Goal: Information Seeking & Learning: Learn about a topic

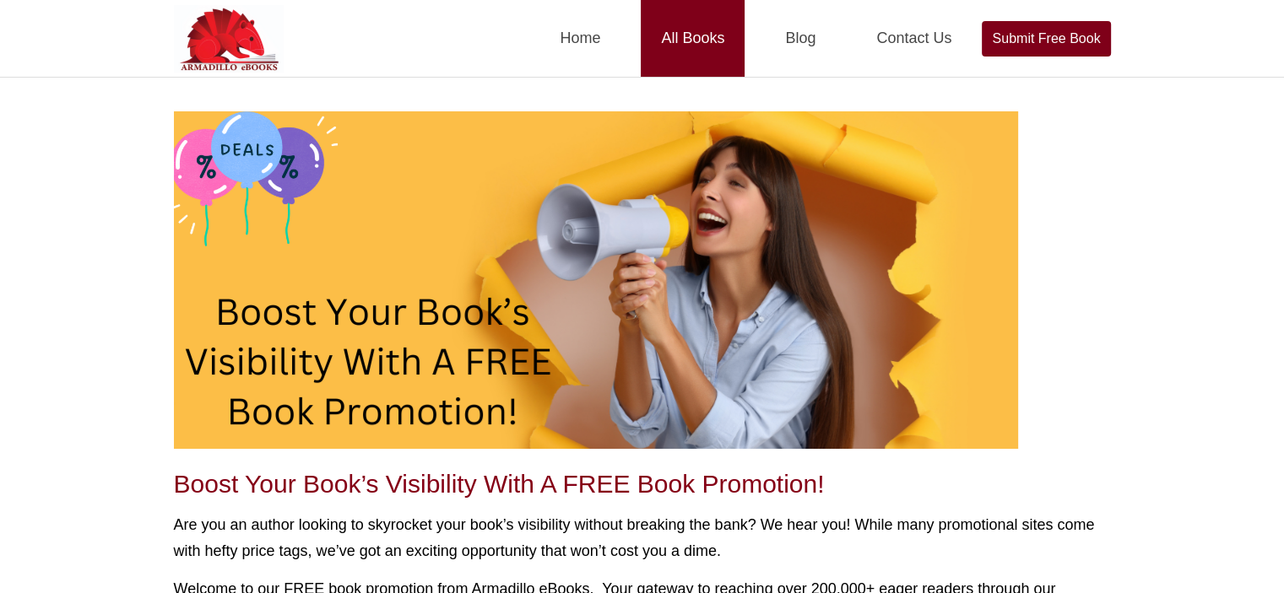
click at [707, 49] on link "All Books" at bounding box center [693, 38] width 104 height 77
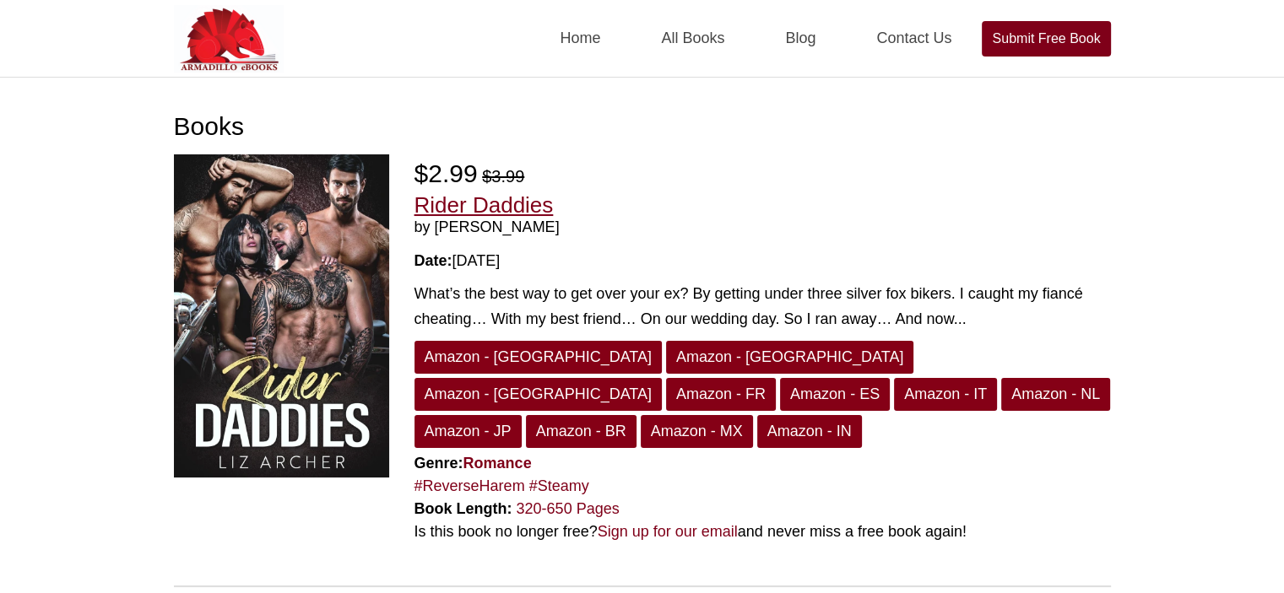
scroll to position [338, 0]
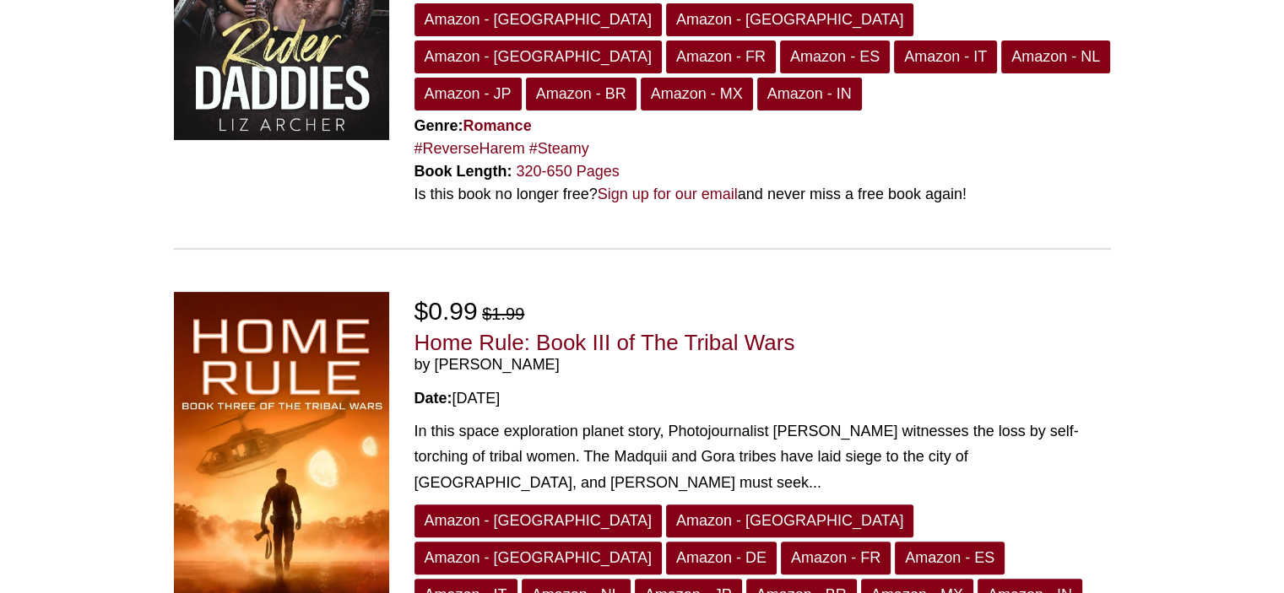
drag, startPoint x: 459, startPoint y: 357, endPoint x: 571, endPoint y: 356, distance: 112.3
click at [571, 387] on div "Date: 09/12/2025" at bounding box center [762, 398] width 696 height 23
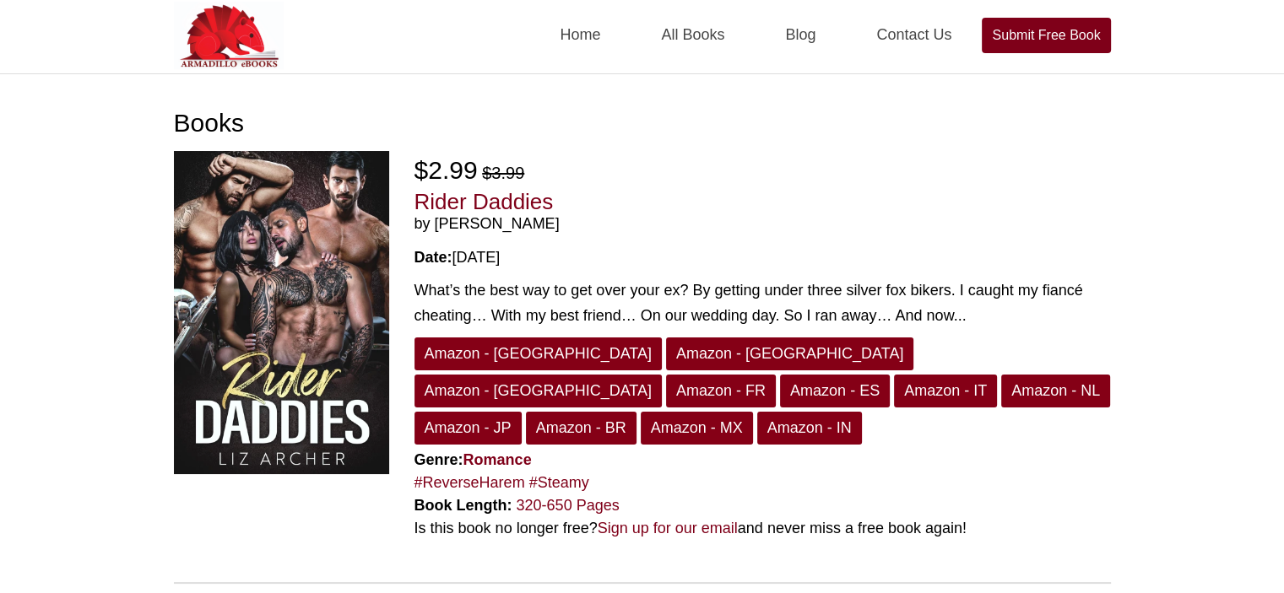
scroll to position [0, 0]
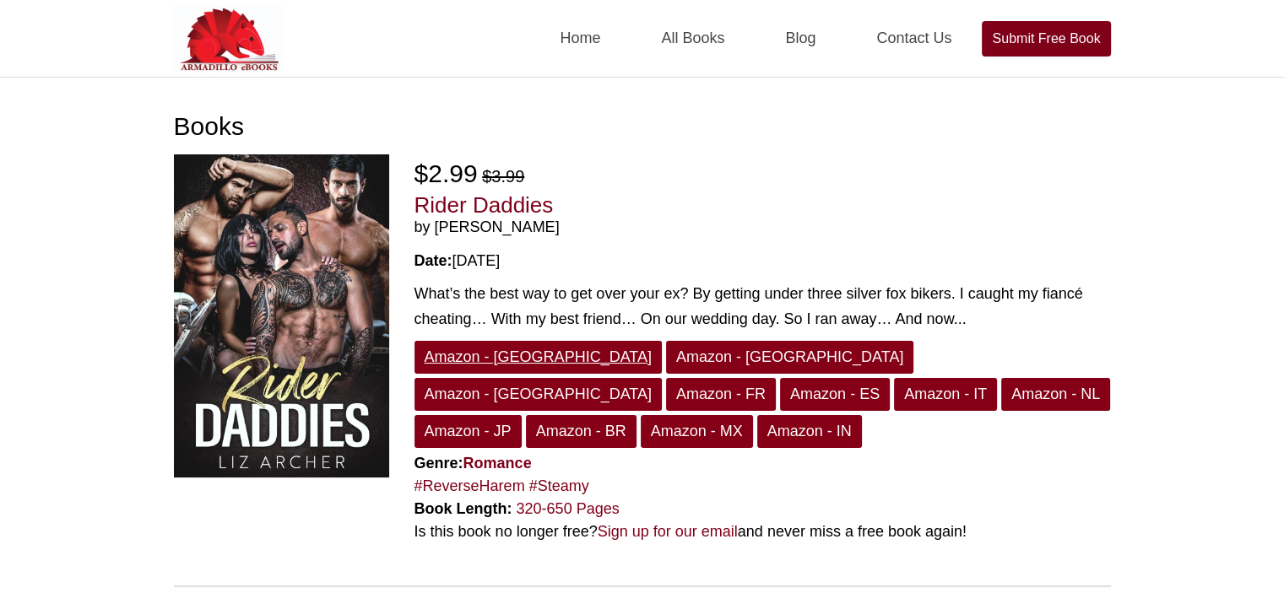
click at [472, 356] on link "Amazon - US" at bounding box center [537, 357] width 247 height 33
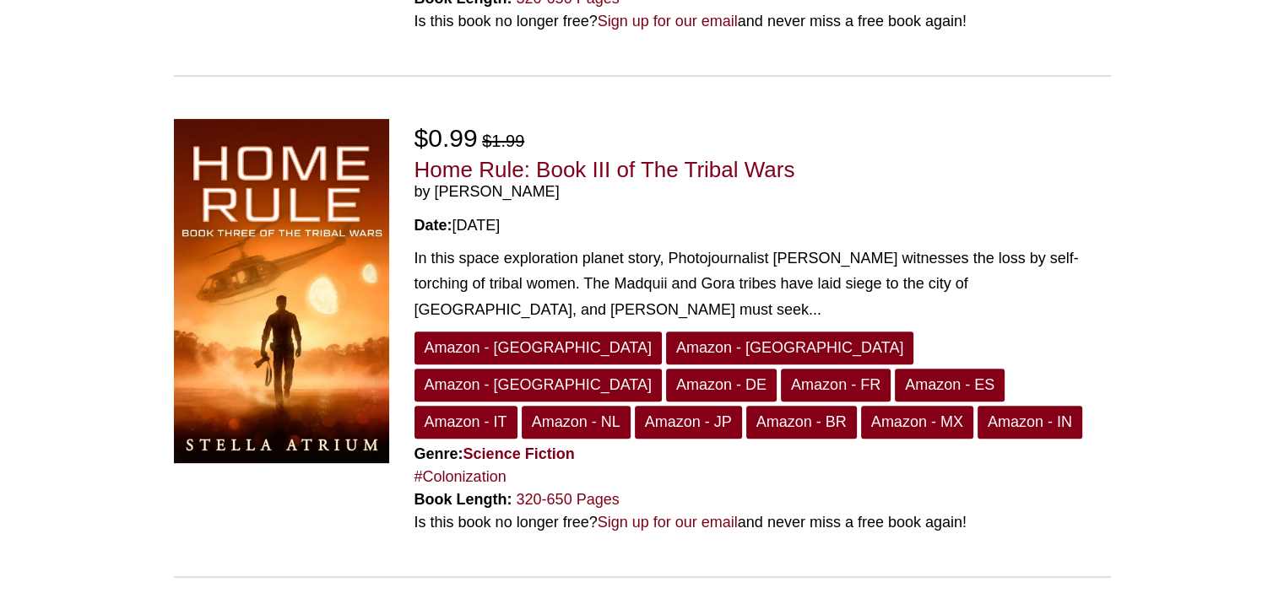
scroll to position [675, 0]
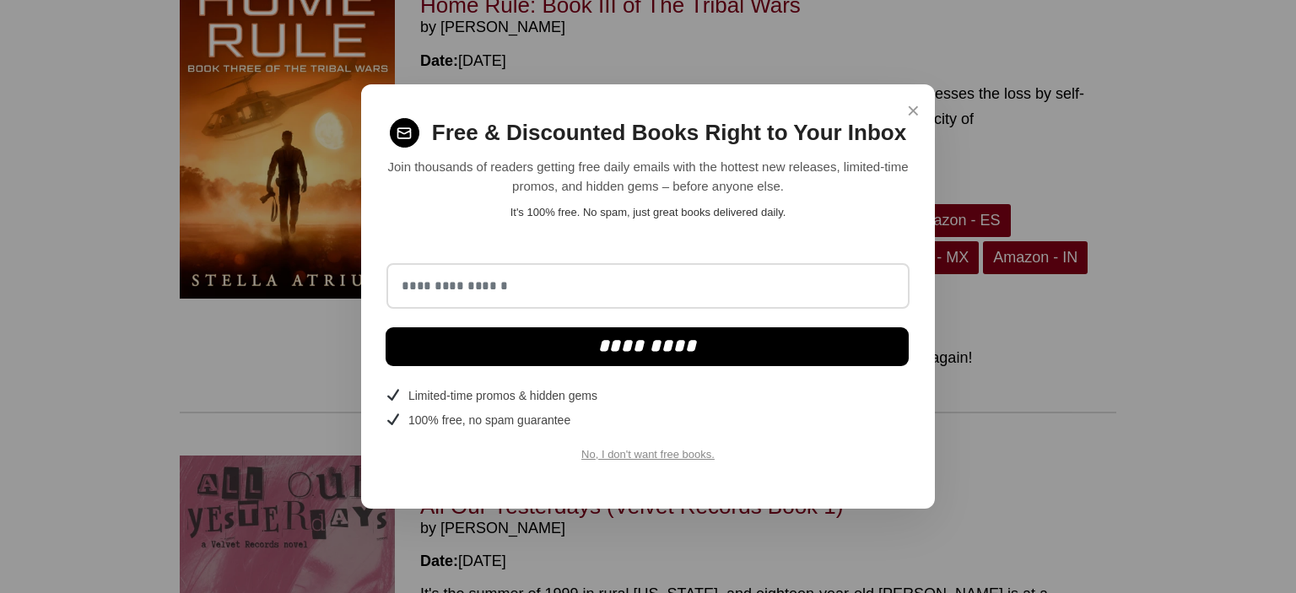
click at [915, 107] on span "×" at bounding box center [913, 111] width 13 height 33
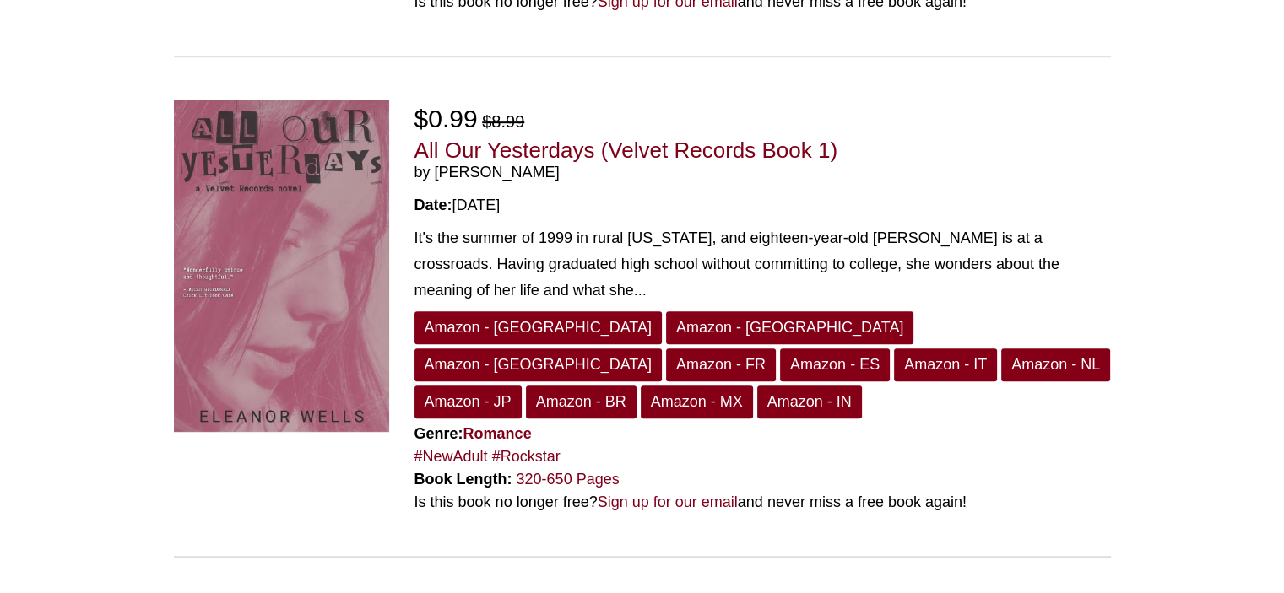
scroll to position [0, 0]
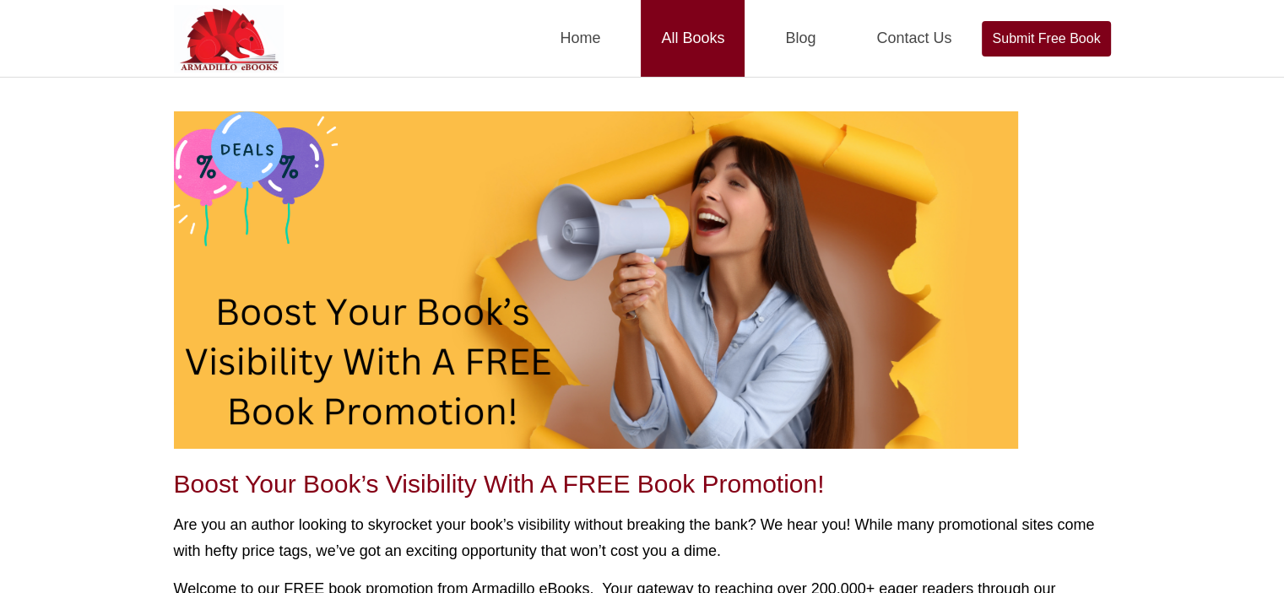
click at [679, 37] on link "All Books" at bounding box center [693, 38] width 104 height 77
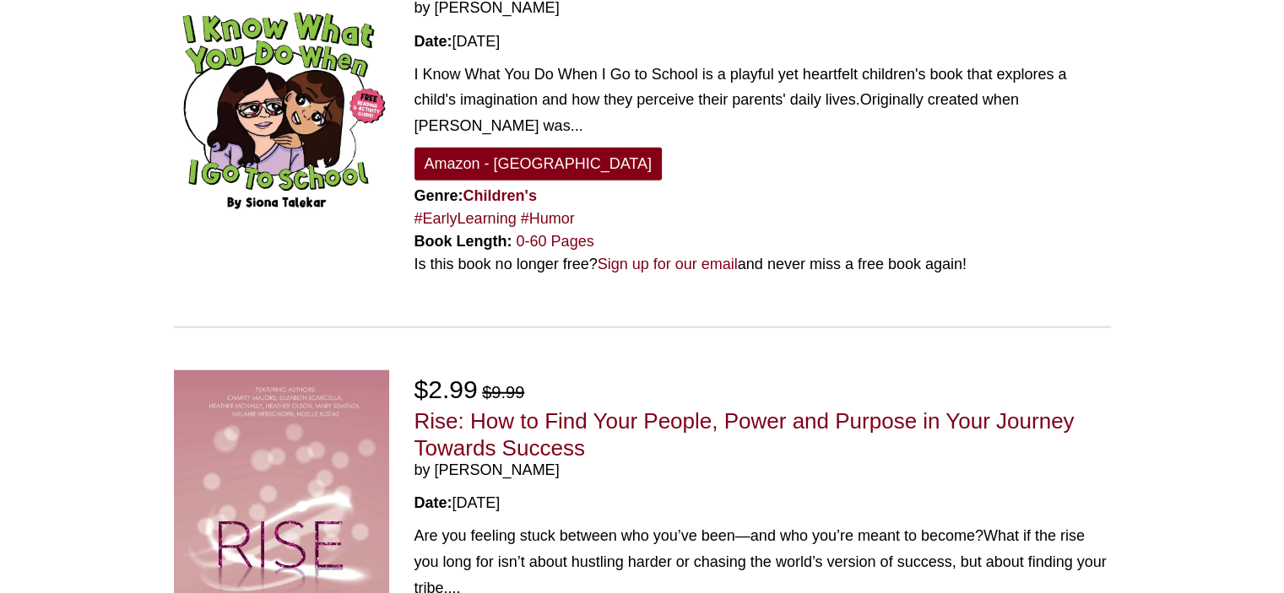
scroll to position [4389, 0]
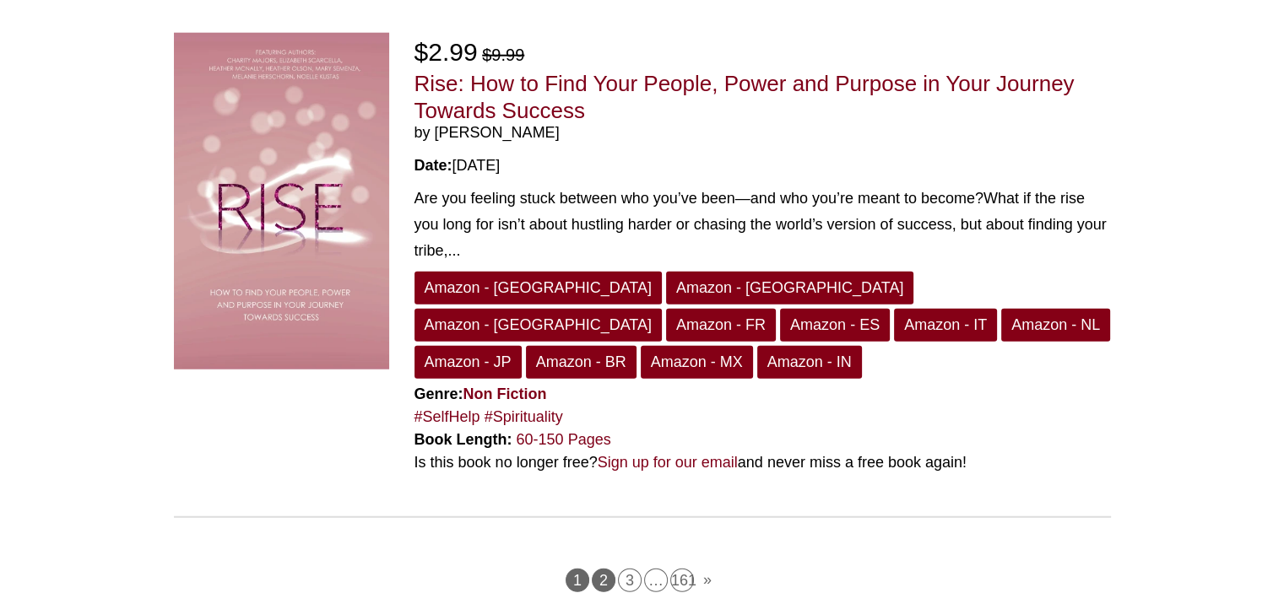
click at [599, 569] on link "2" at bounding box center [604, 581] width 24 height 24
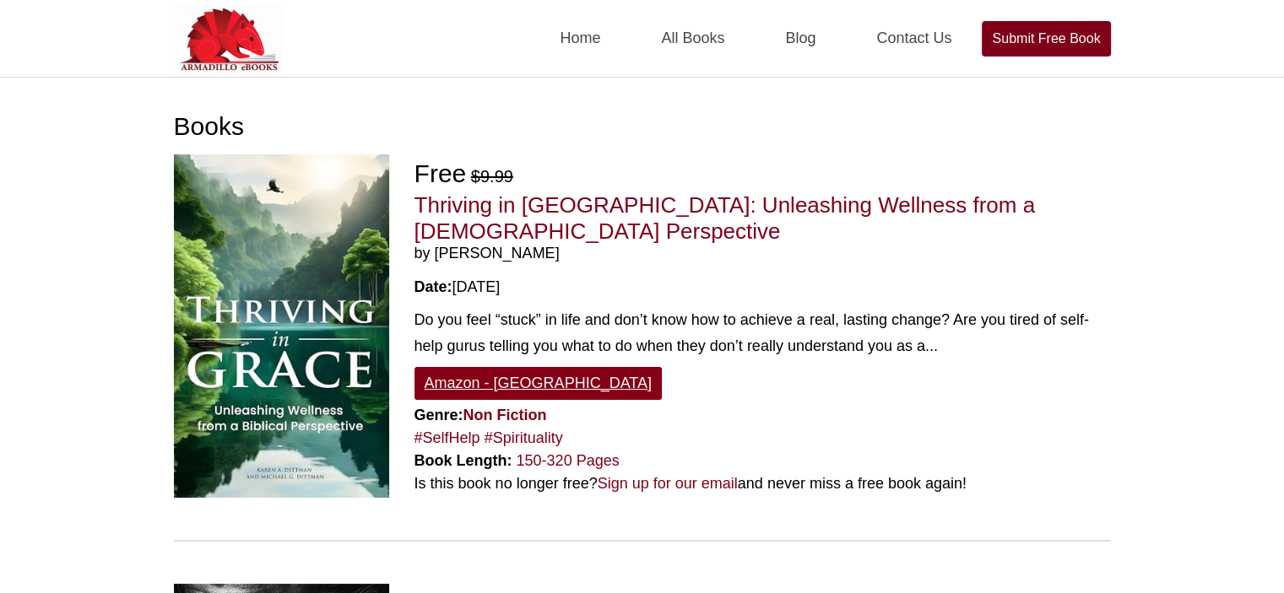
click at [497, 367] on link "Amazon - US" at bounding box center [537, 383] width 247 height 33
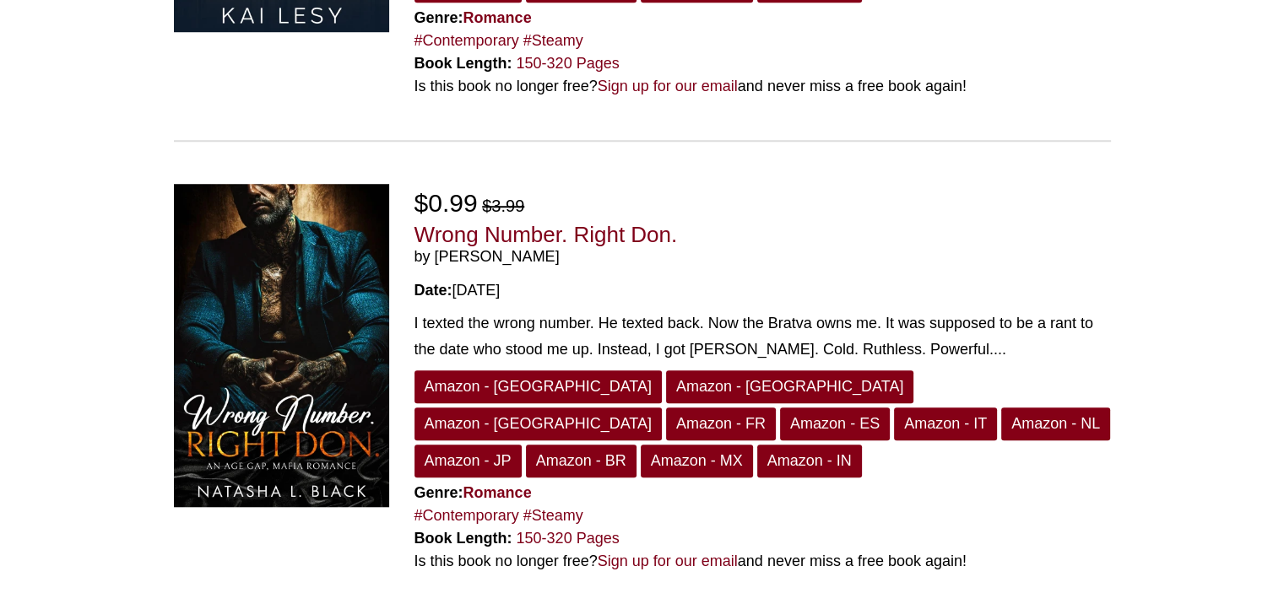
scroll to position [1688, 0]
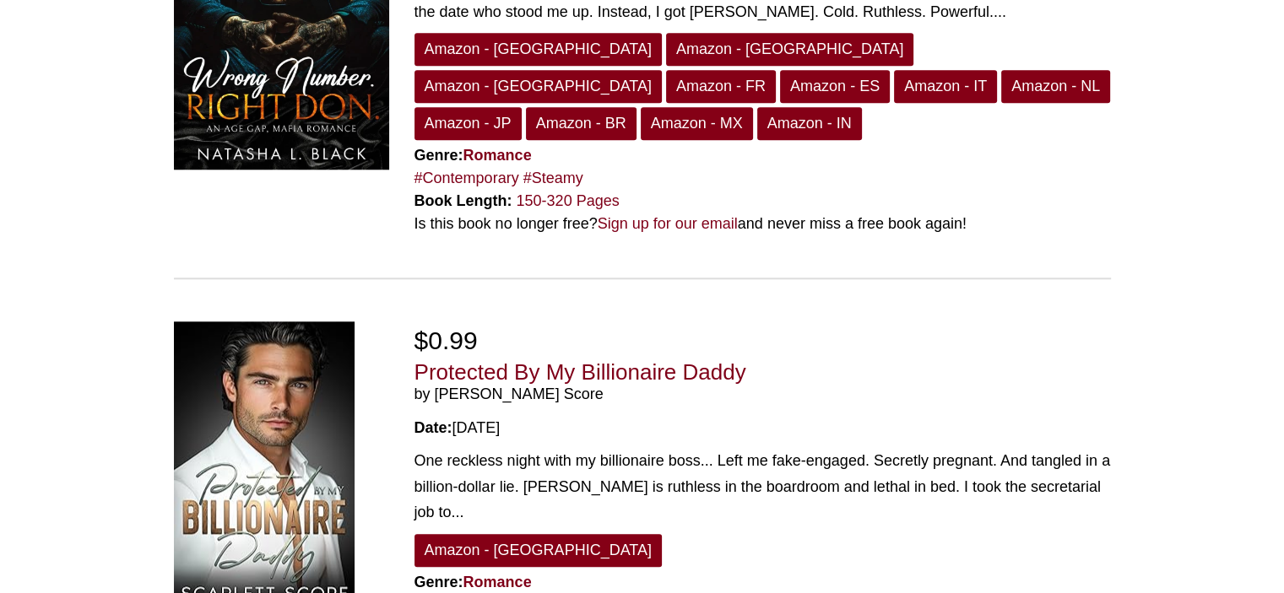
drag, startPoint x: 1226, startPoint y: 404, endPoint x: 1296, endPoint y: 626, distance: 232.5
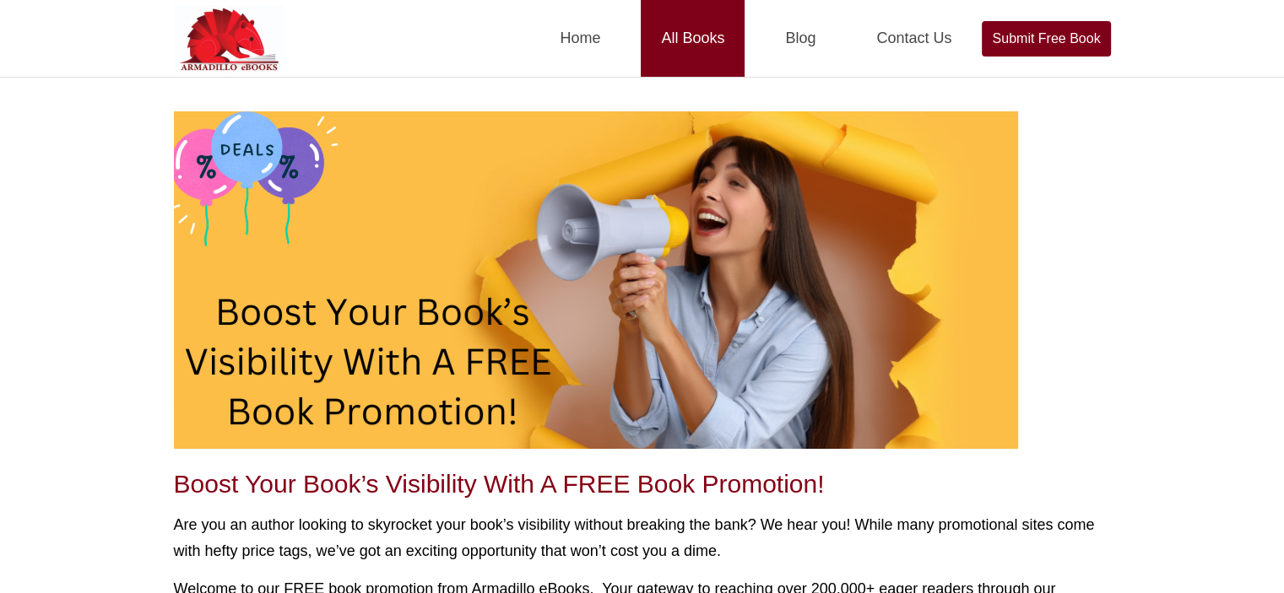
click at [657, 35] on link "All Books" at bounding box center [693, 38] width 104 height 77
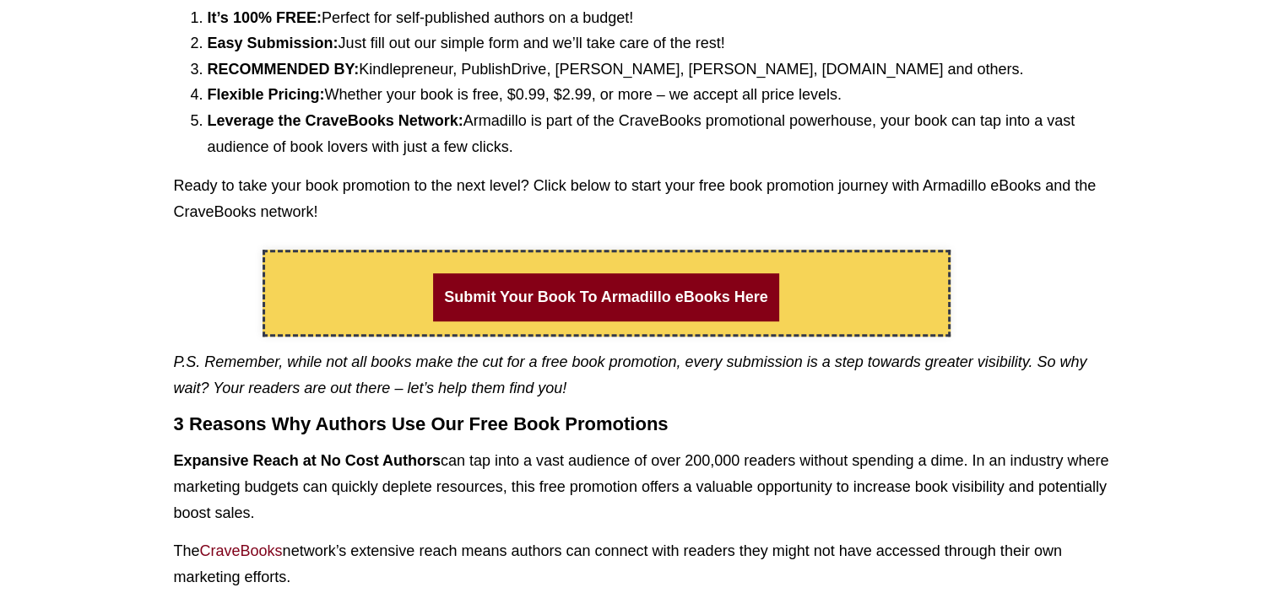
scroll to position [1514, 0]
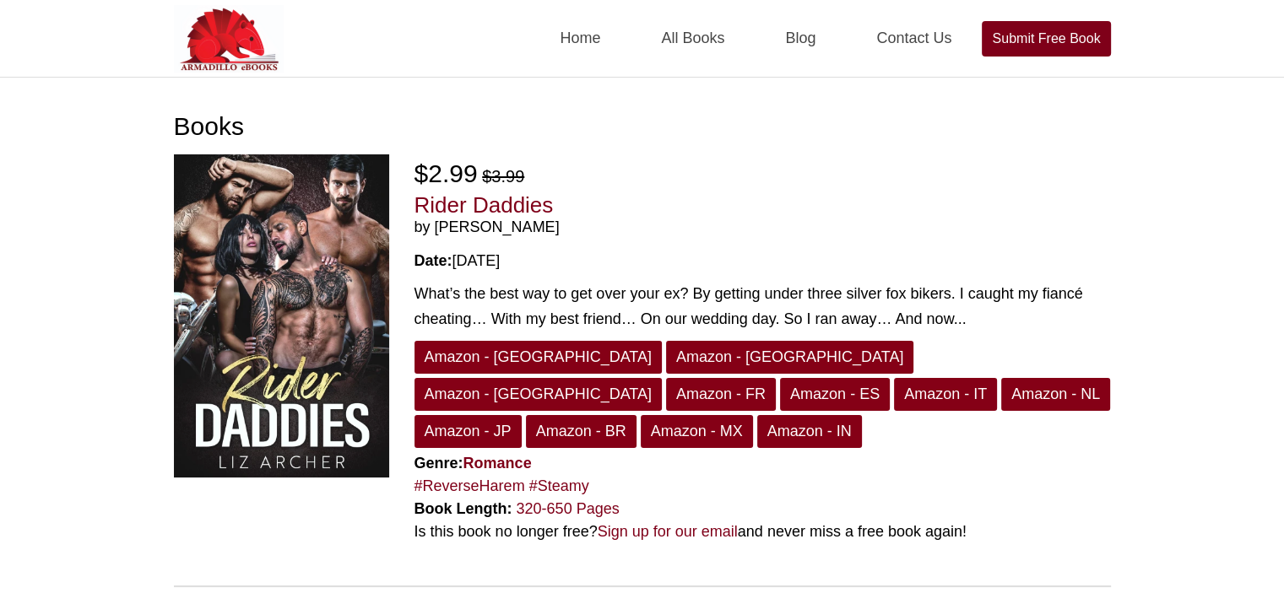
scroll to position [338, 0]
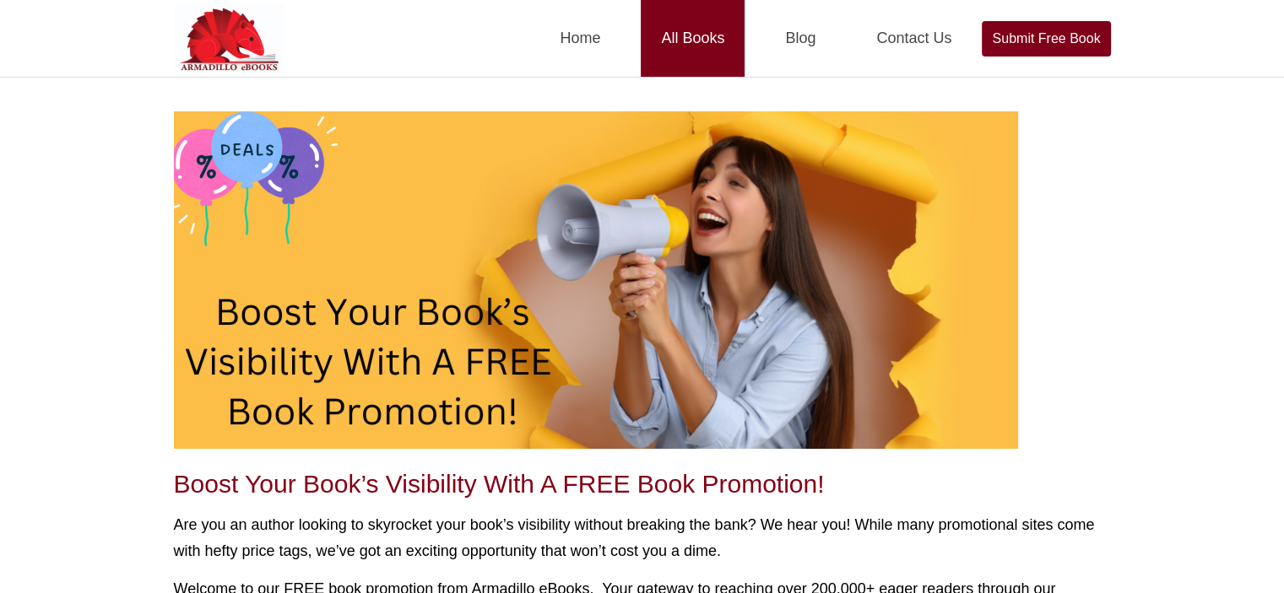
click at [685, 41] on link "All Books" at bounding box center [693, 38] width 104 height 77
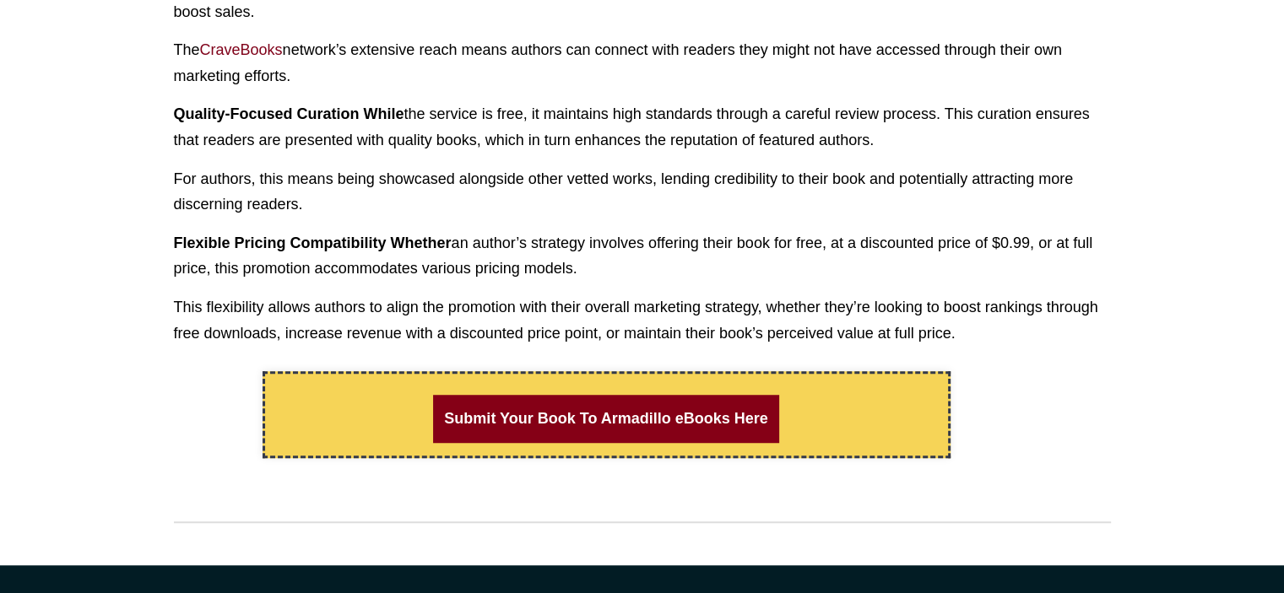
scroll to position [1514, 0]
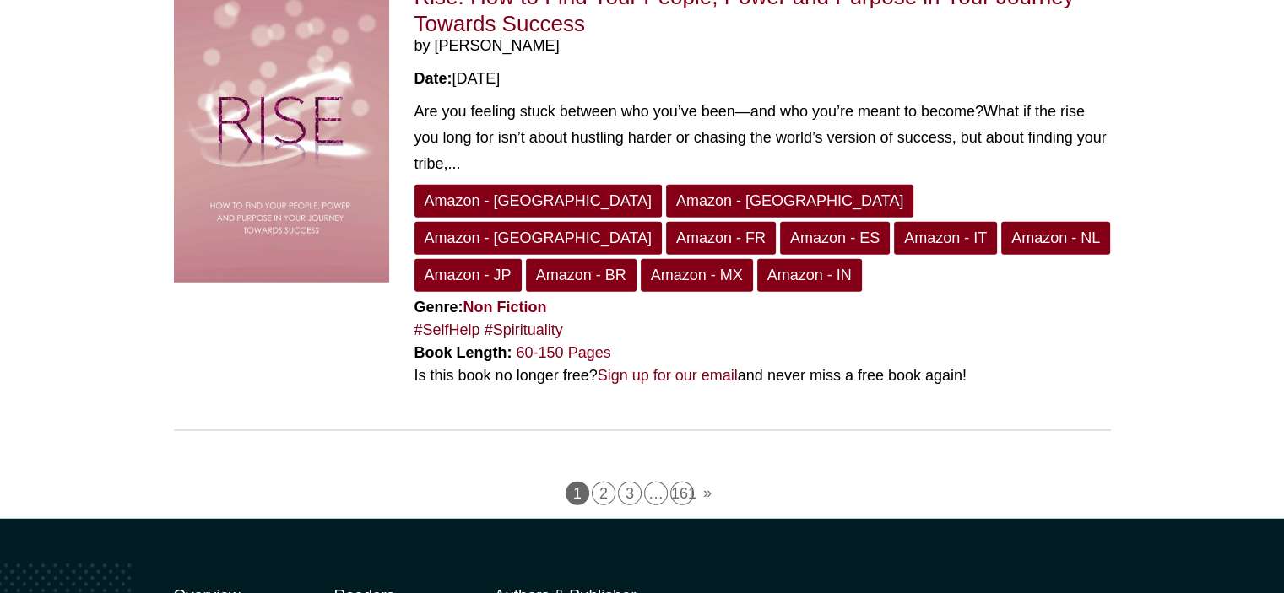
scroll to position [4479, 0]
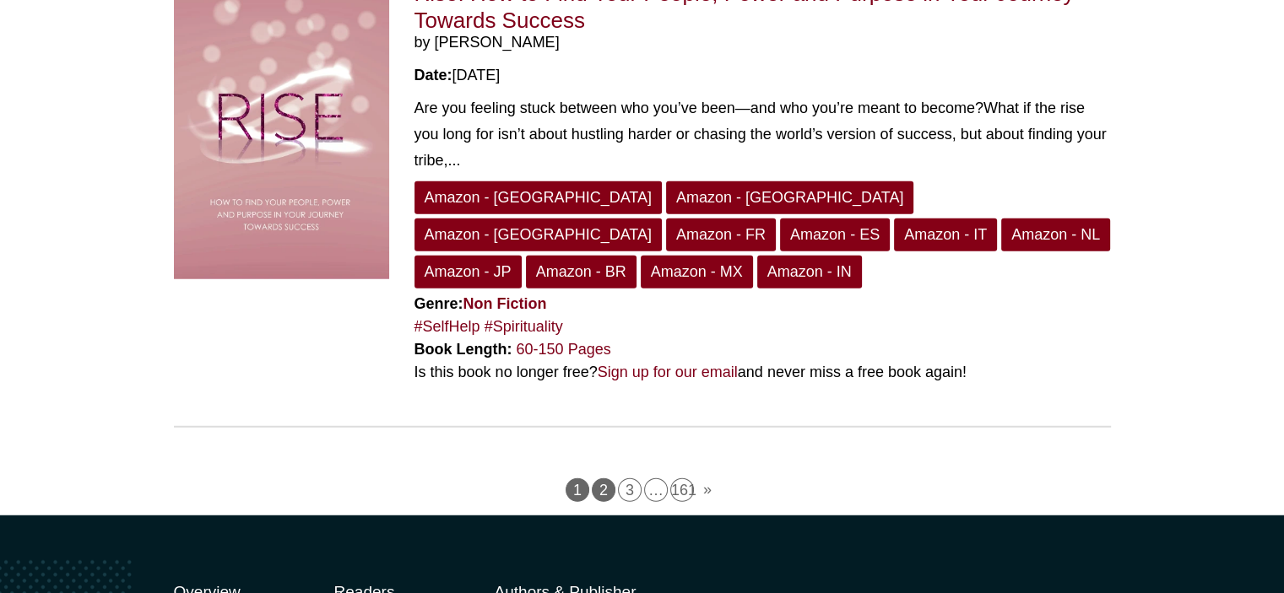
click at [597, 479] on link "2" at bounding box center [604, 491] width 24 height 24
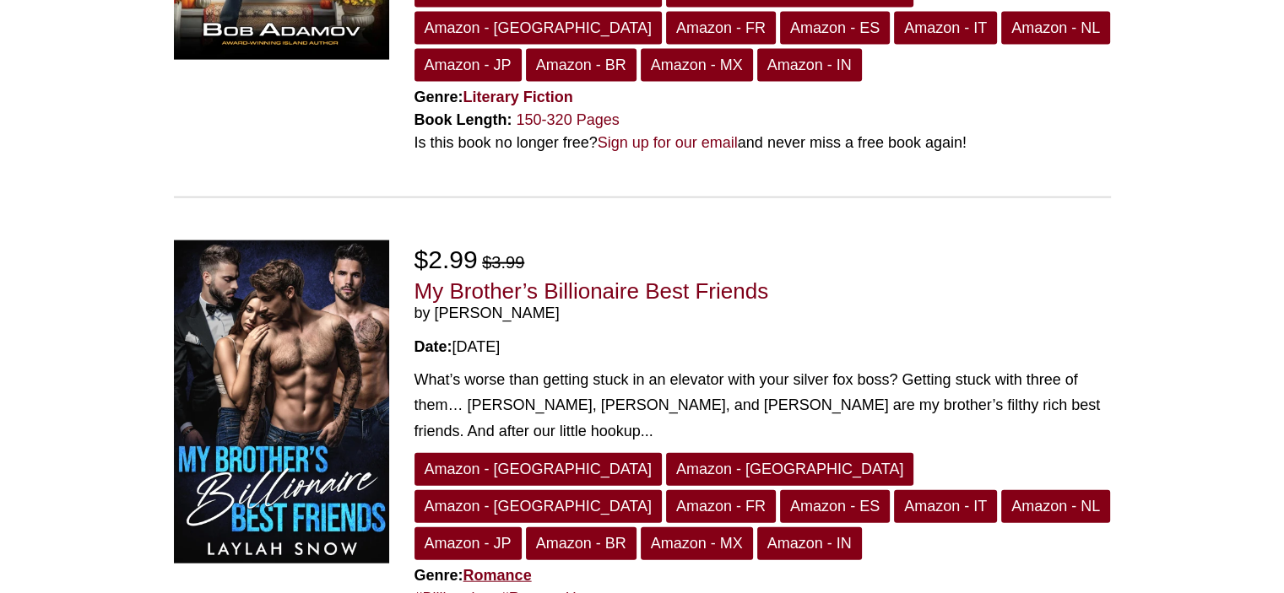
scroll to position [4051, 0]
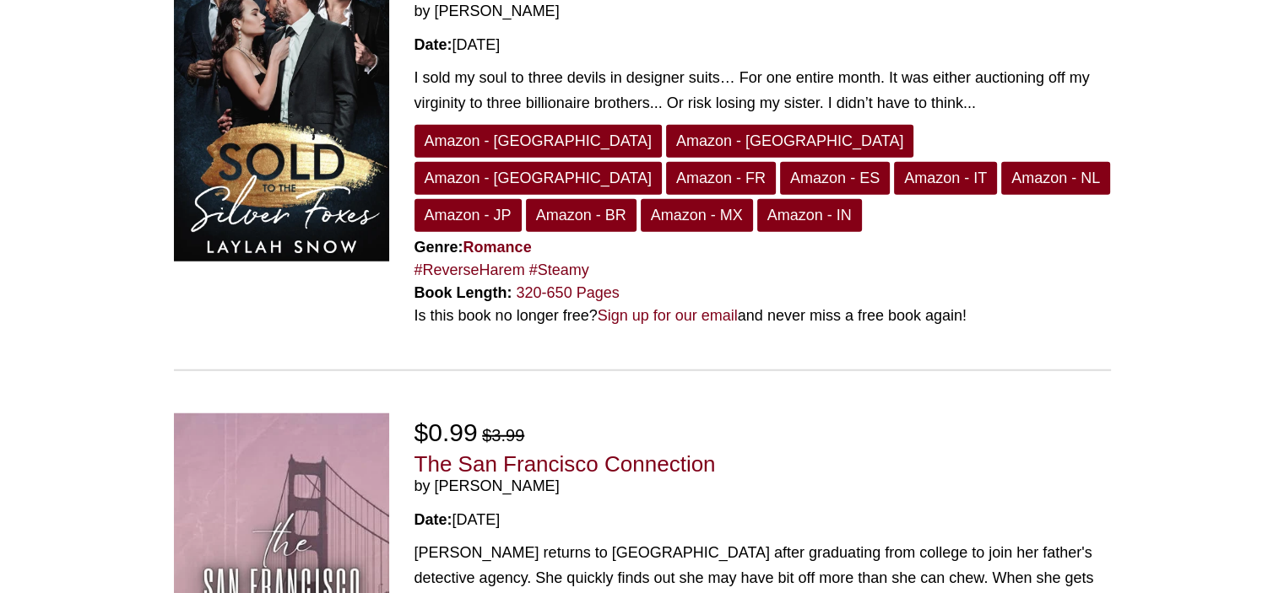
scroll to position [4707, 0]
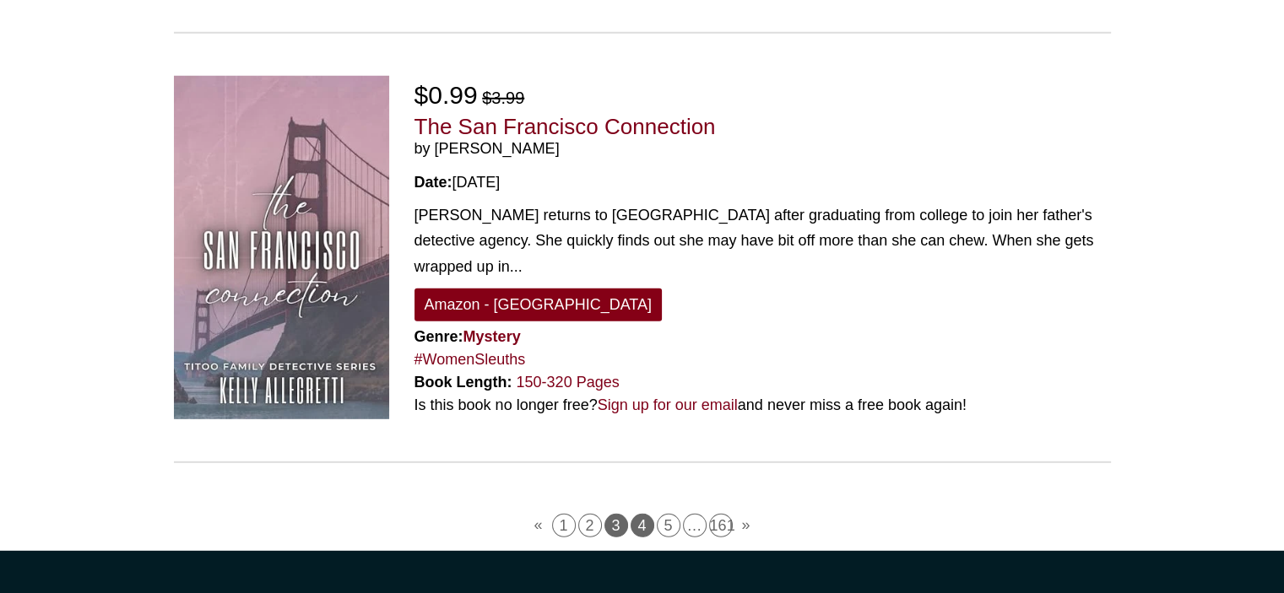
click at [642, 514] on link "4" at bounding box center [642, 526] width 24 height 24
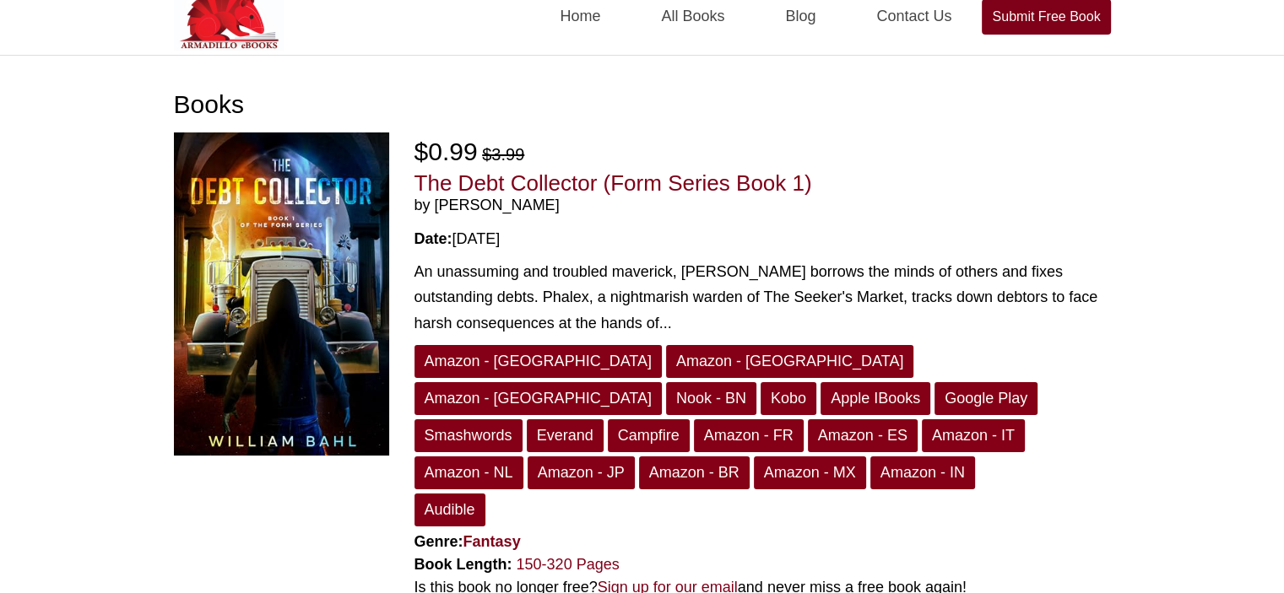
scroll to position [338, 0]
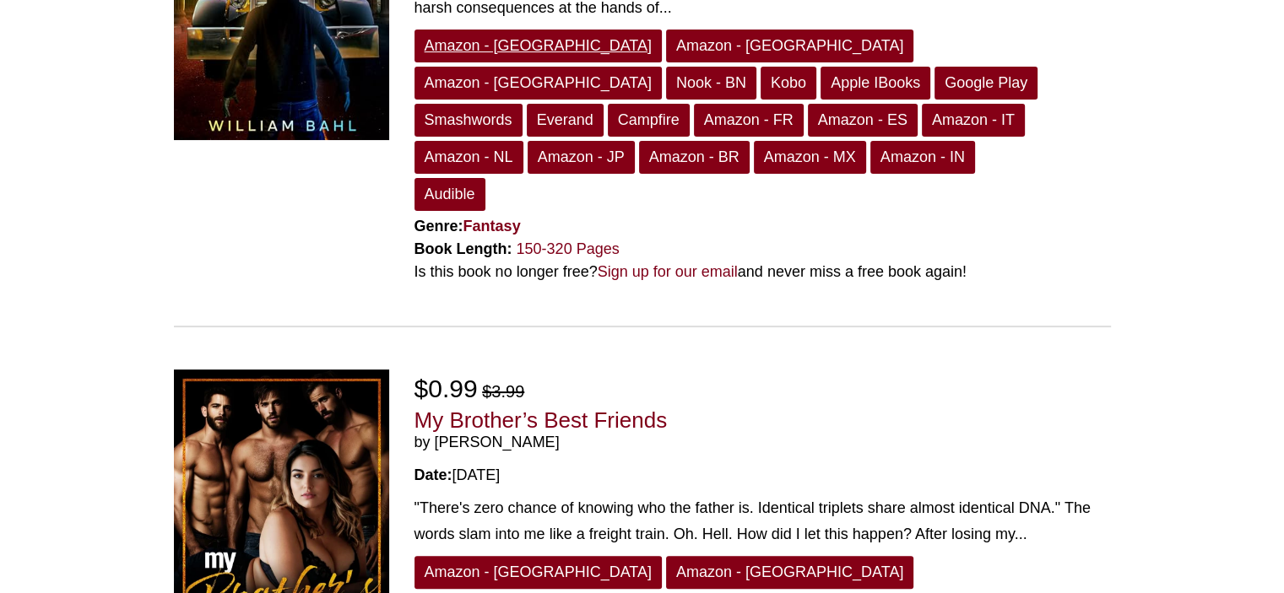
click at [478, 48] on link "Amazon - [GEOGRAPHIC_DATA]" at bounding box center [537, 46] width 247 height 33
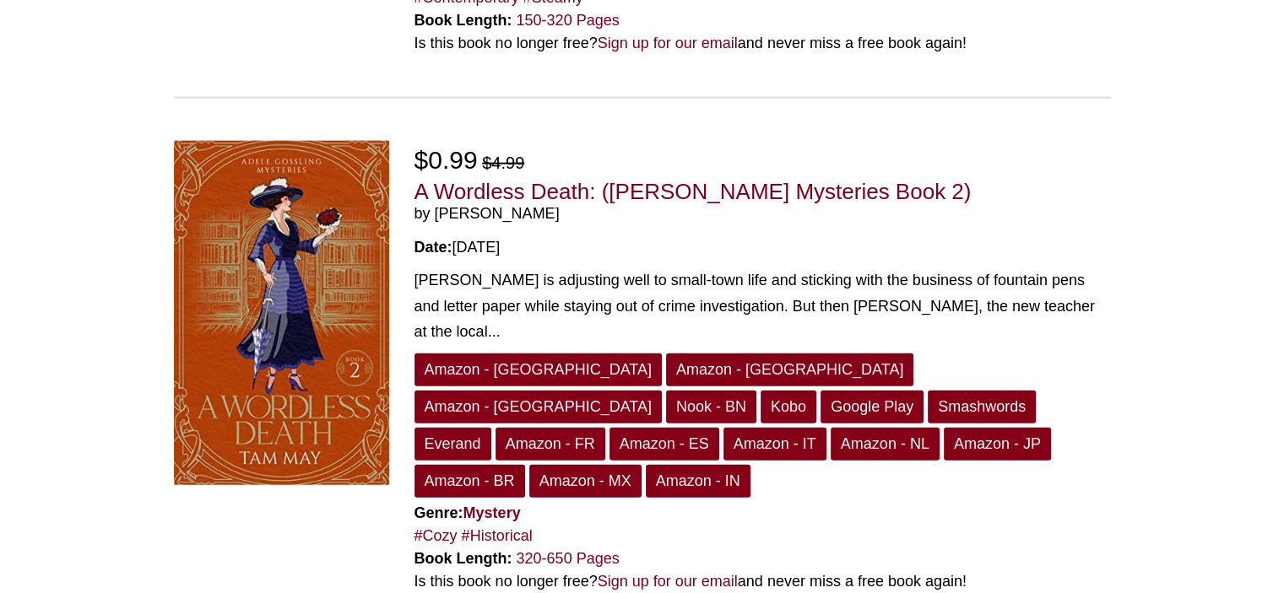
scroll to position [4389, 0]
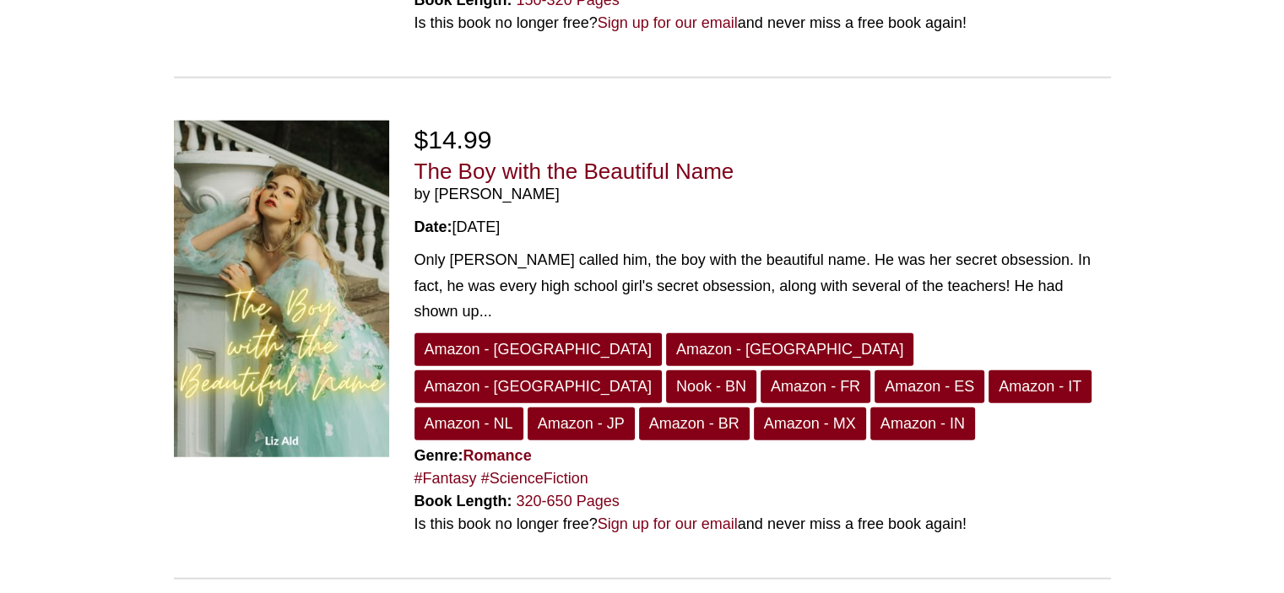
scroll to position [4389, 0]
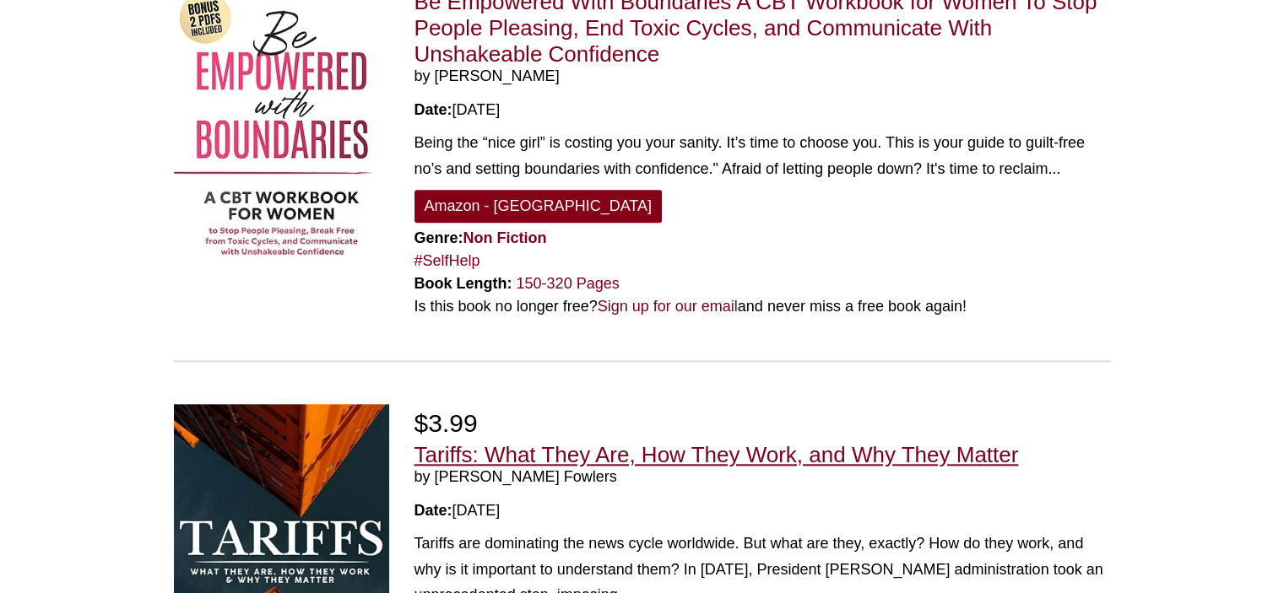
scroll to position [2026, 0]
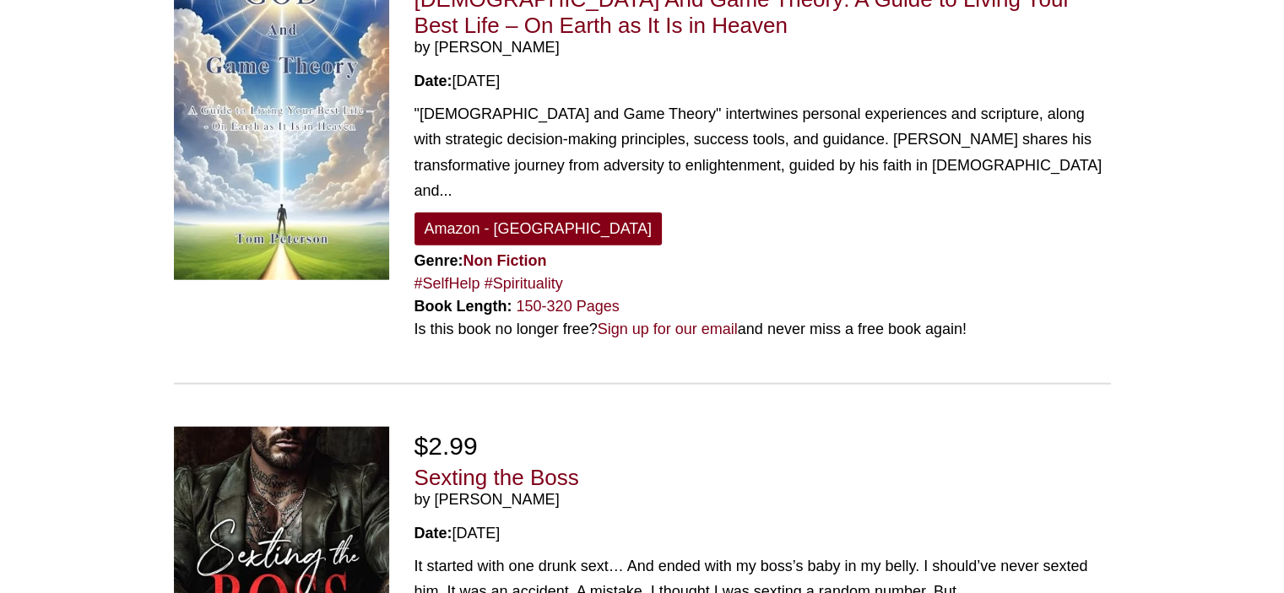
scroll to position [4389, 0]
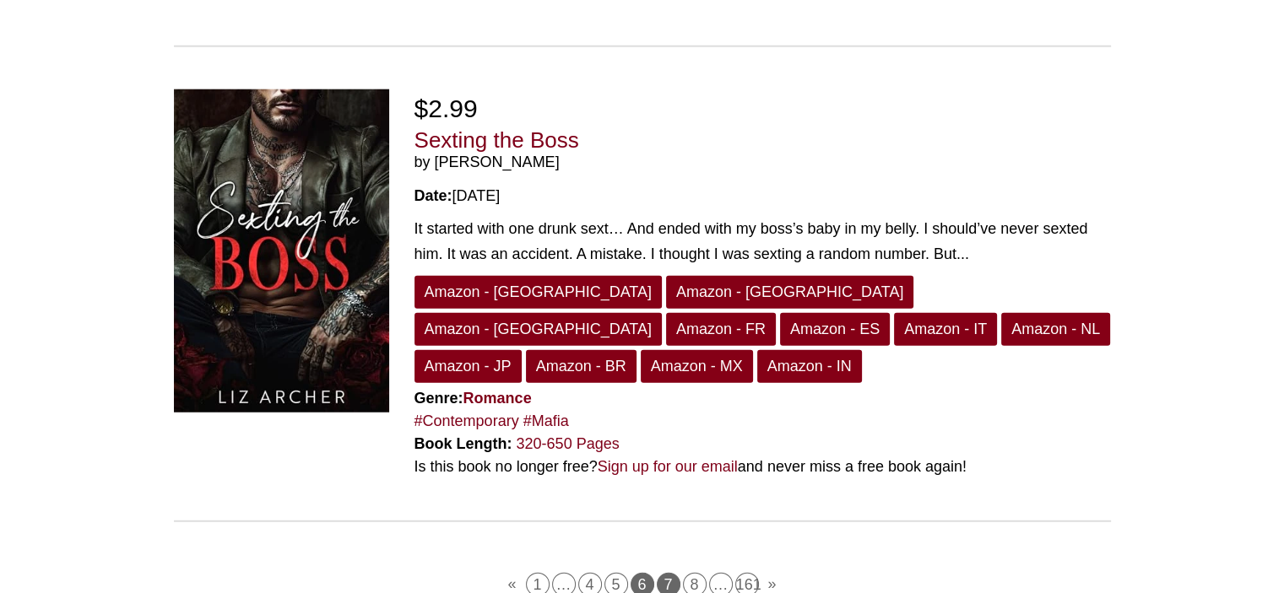
click at [665, 573] on link "7" at bounding box center [669, 585] width 24 height 24
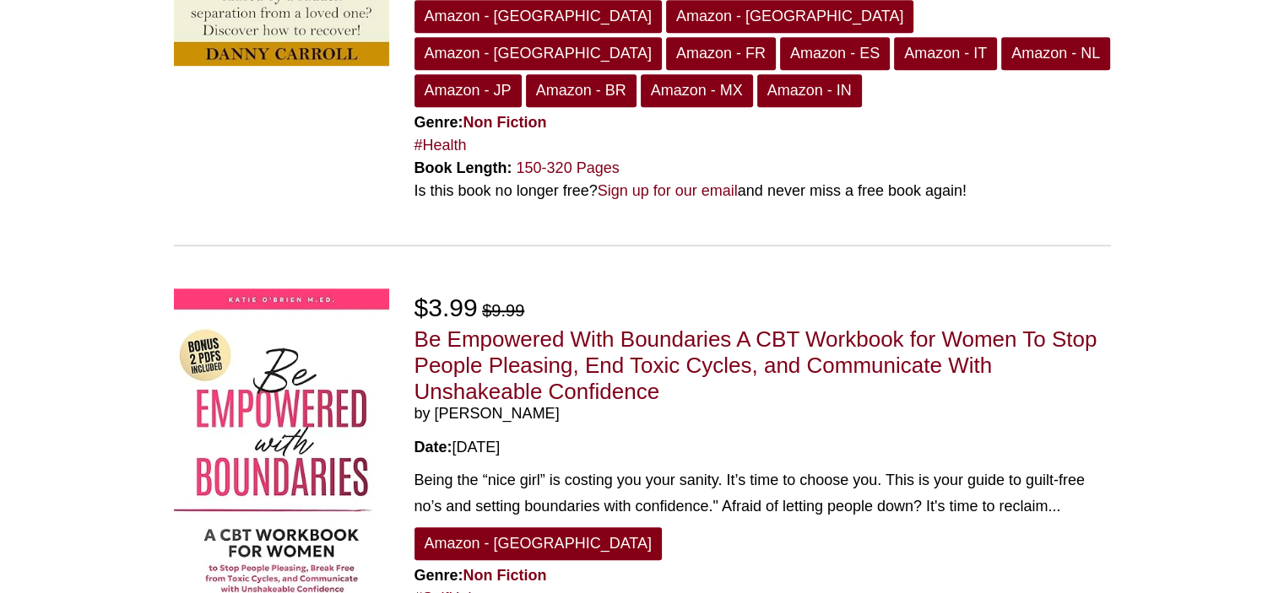
scroll to position [0, 0]
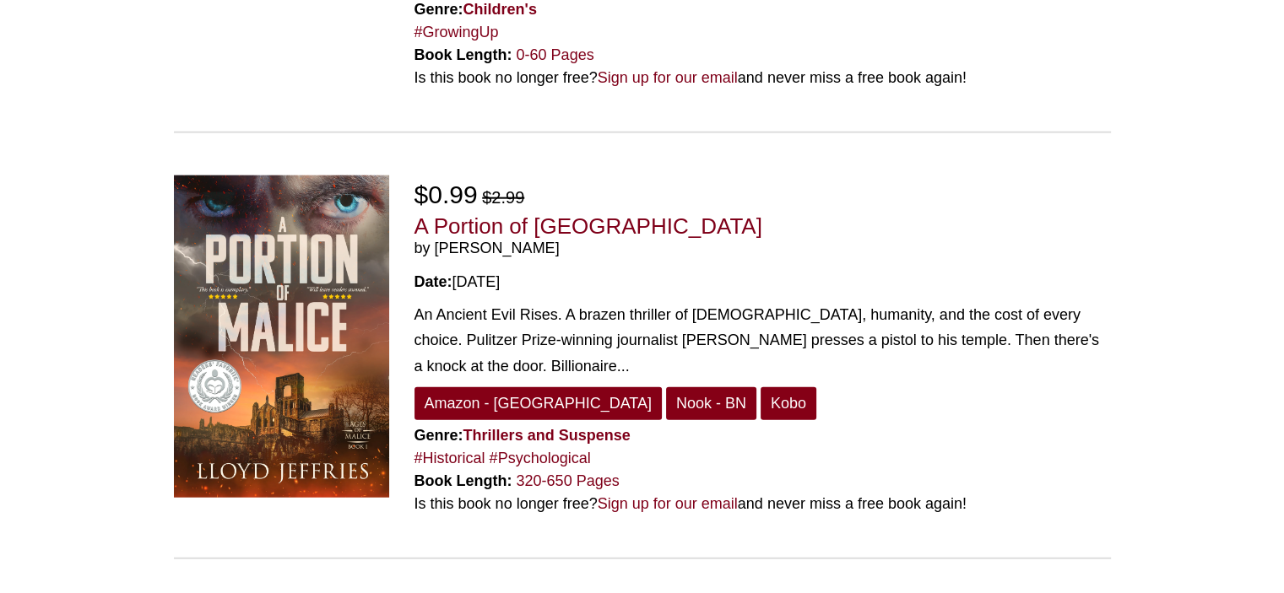
scroll to position [4389, 0]
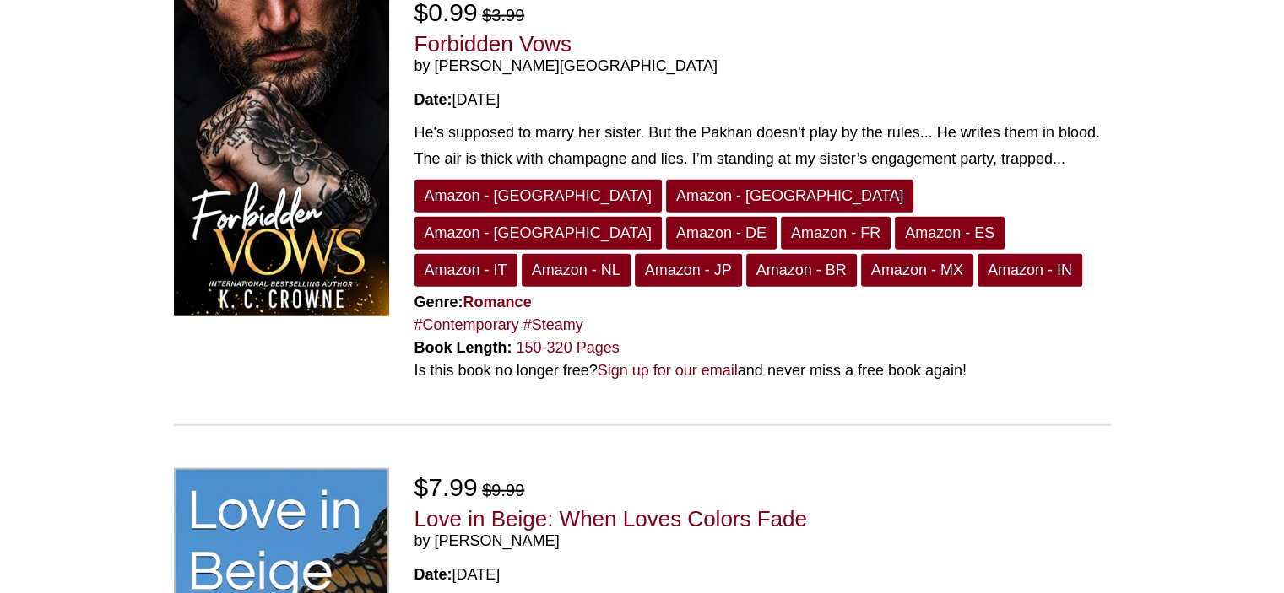
scroll to position [4389, 0]
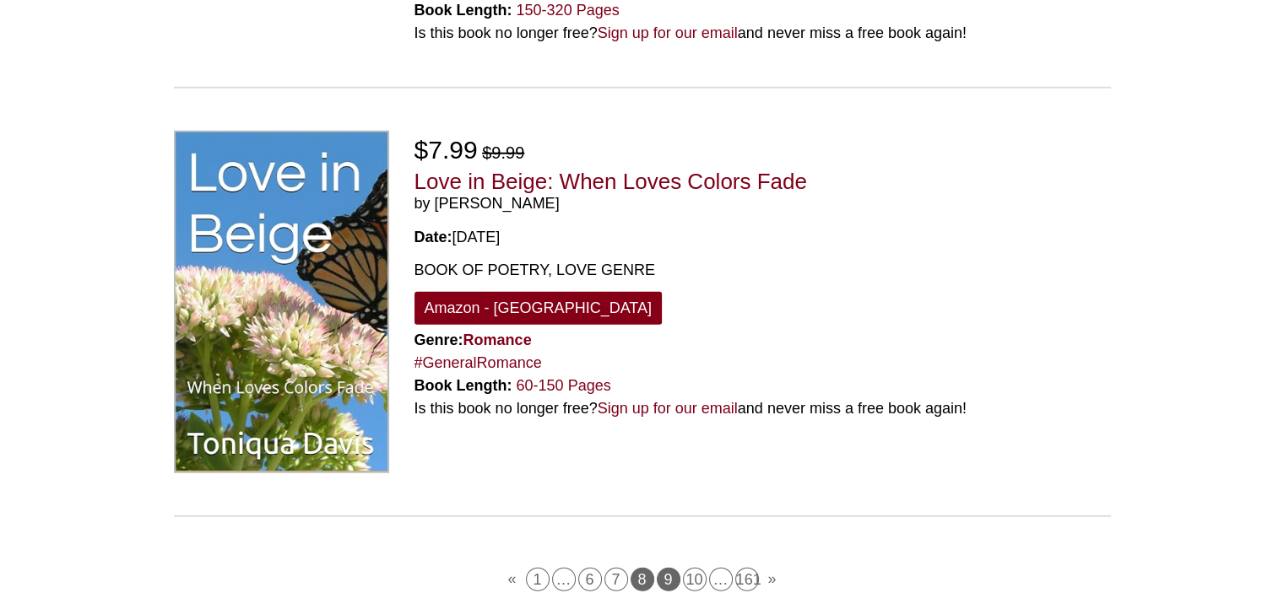
click at [663, 568] on link "9" at bounding box center [669, 580] width 24 height 24
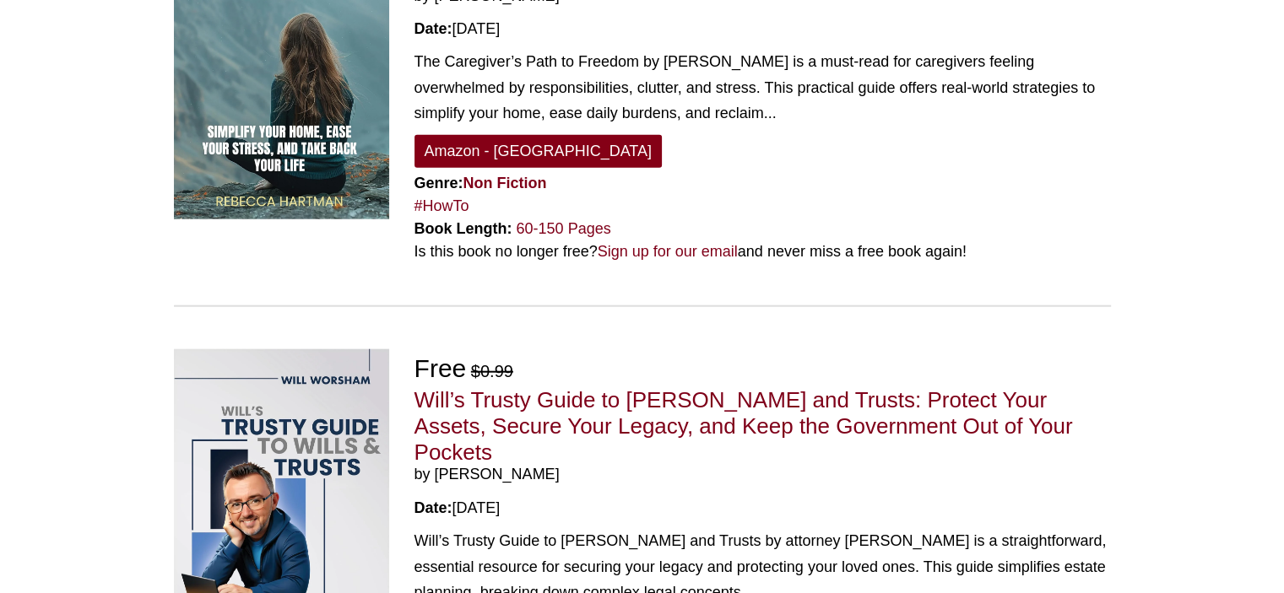
scroll to position [4389, 0]
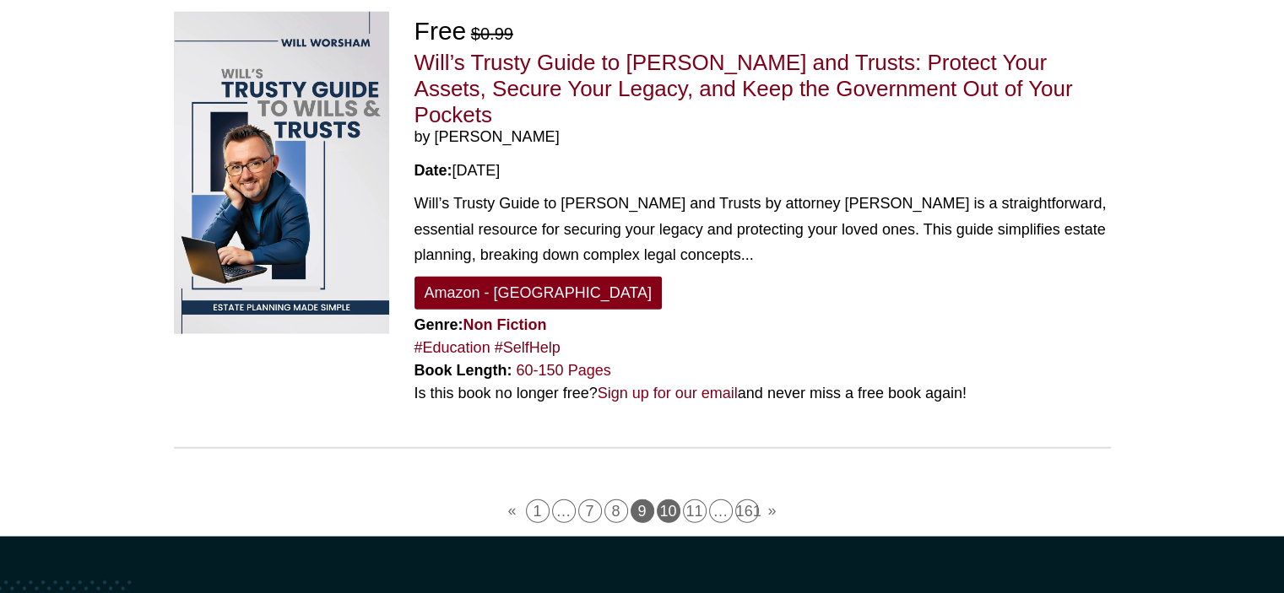
click at [673, 500] on link "10" at bounding box center [669, 512] width 24 height 24
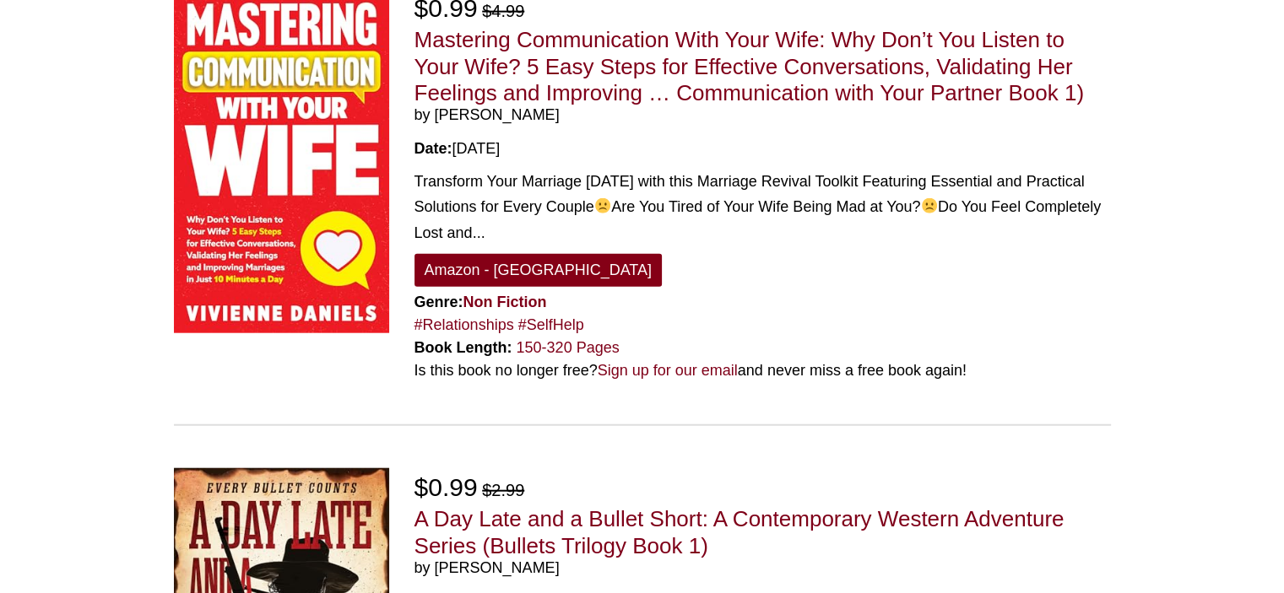
scroll to position [4389, 0]
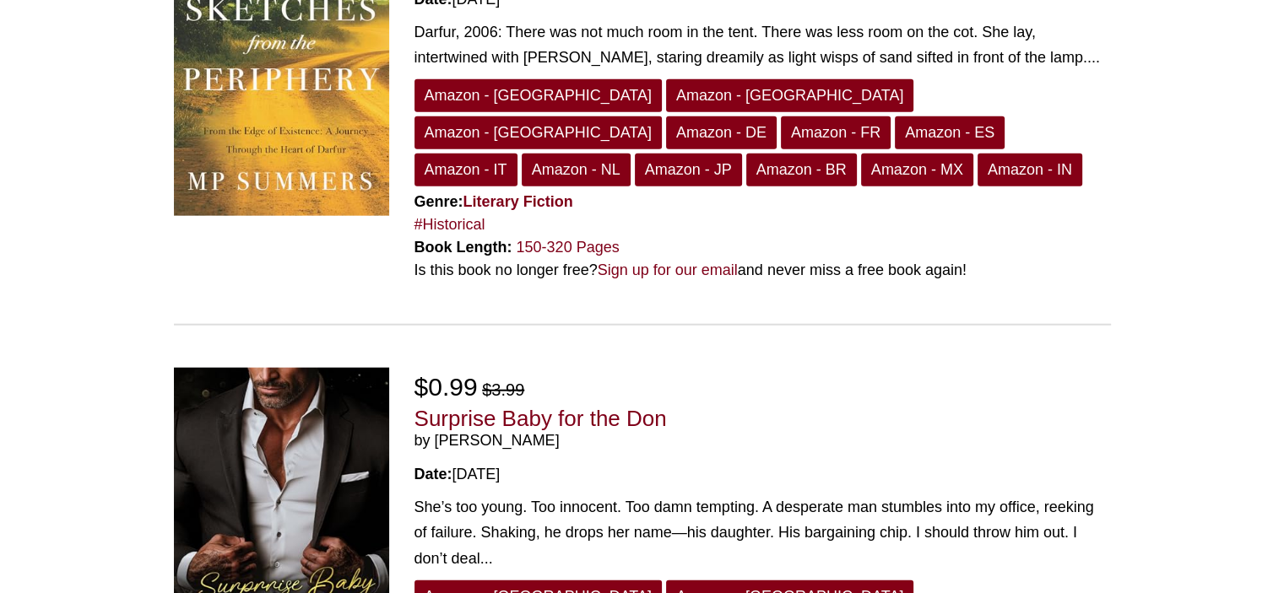
scroll to position [4389, 0]
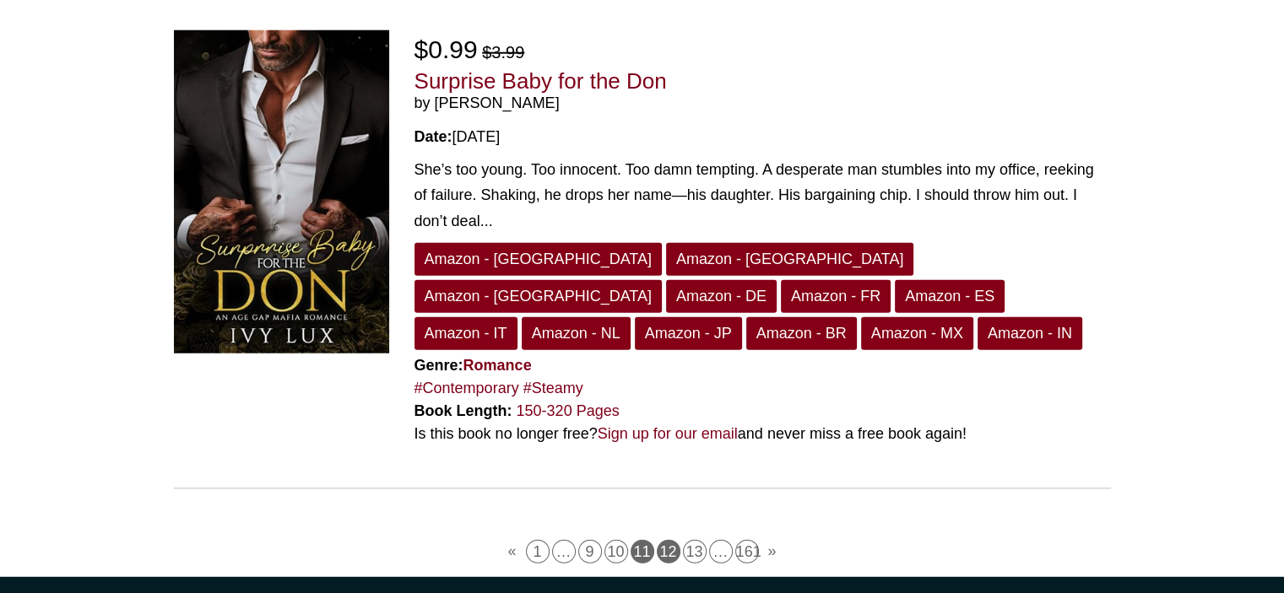
click at [667, 540] on link "12" at bounding box center [669, 552] width 24 height 24
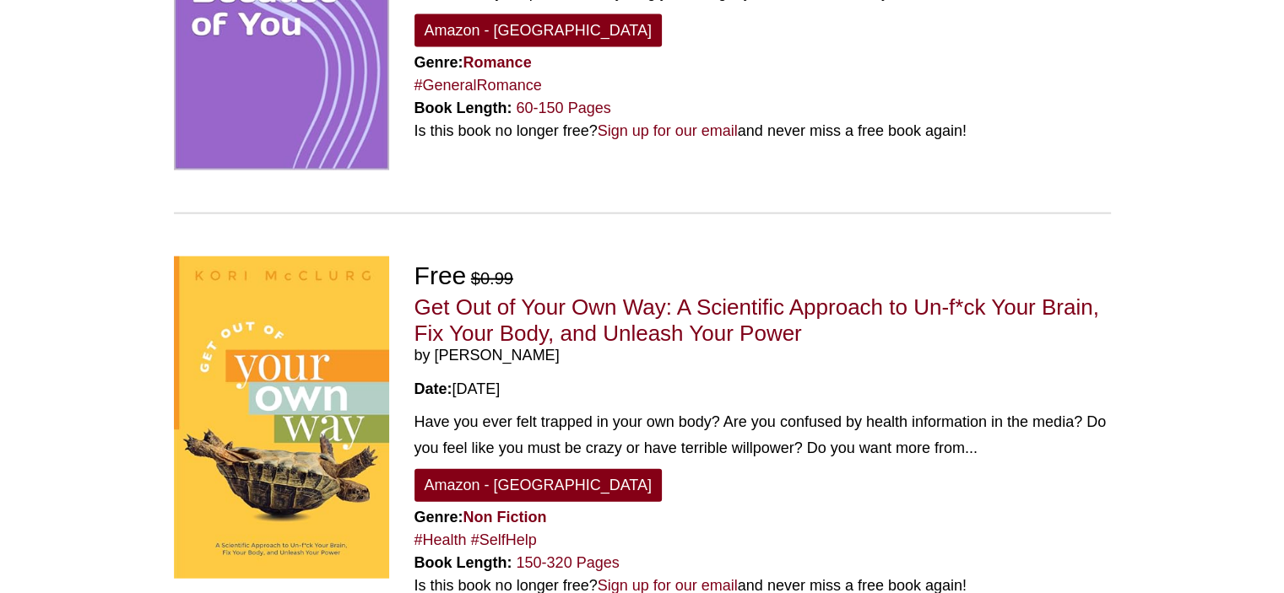
scroll to position [4389, 0]
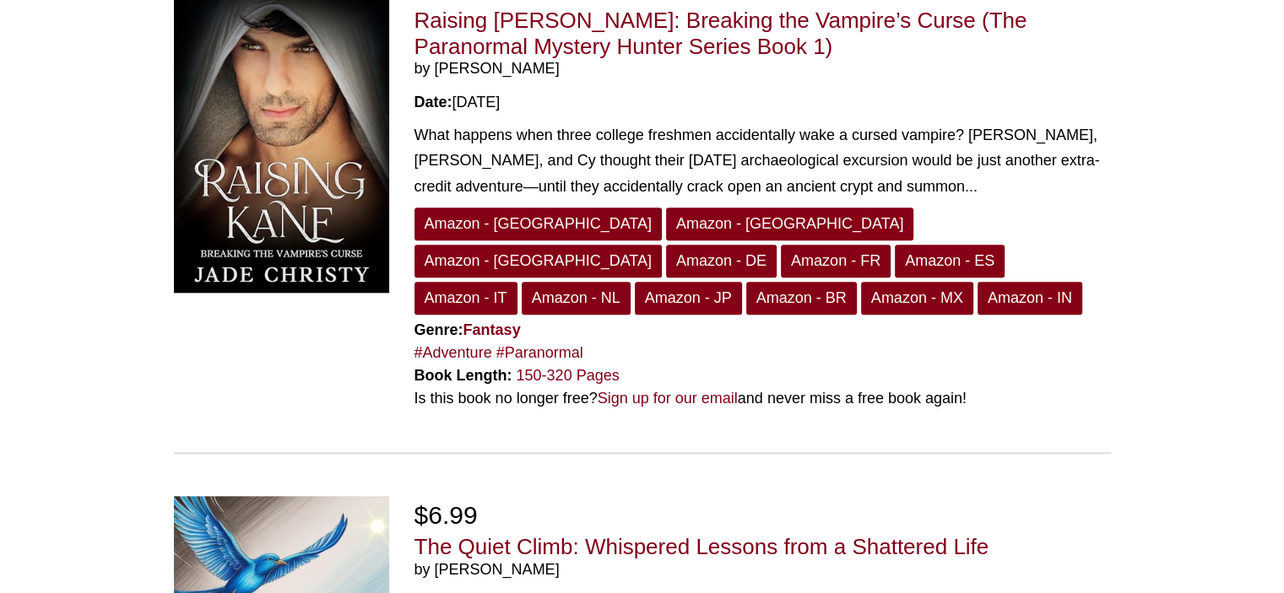
scroll to position [2026, 0]
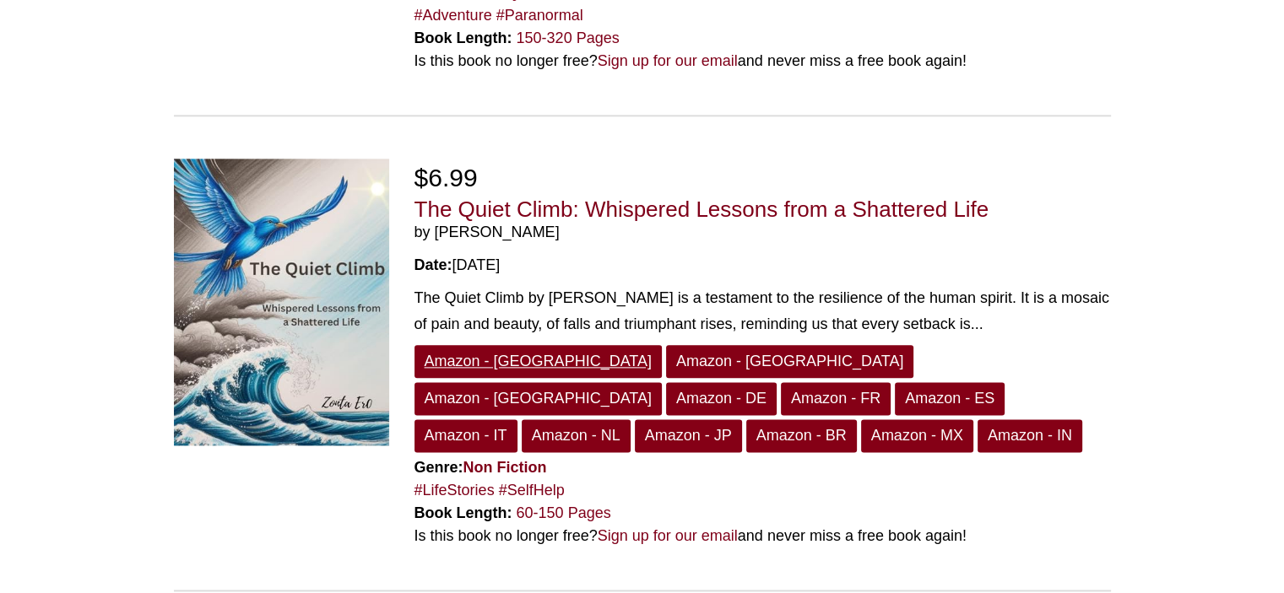
click at [456, 345] on link "Amazon - [GEOGRAPHIC_DATA]" at bounding box center [537, 361] width 247 height 33
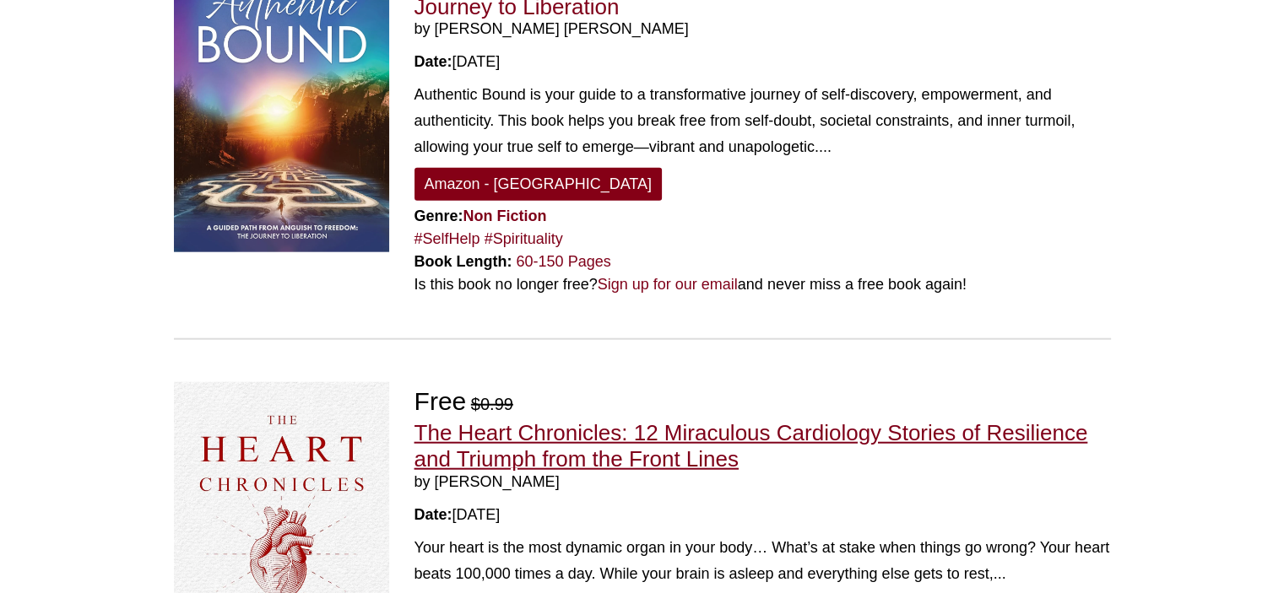
scroll to position [4389, 0]
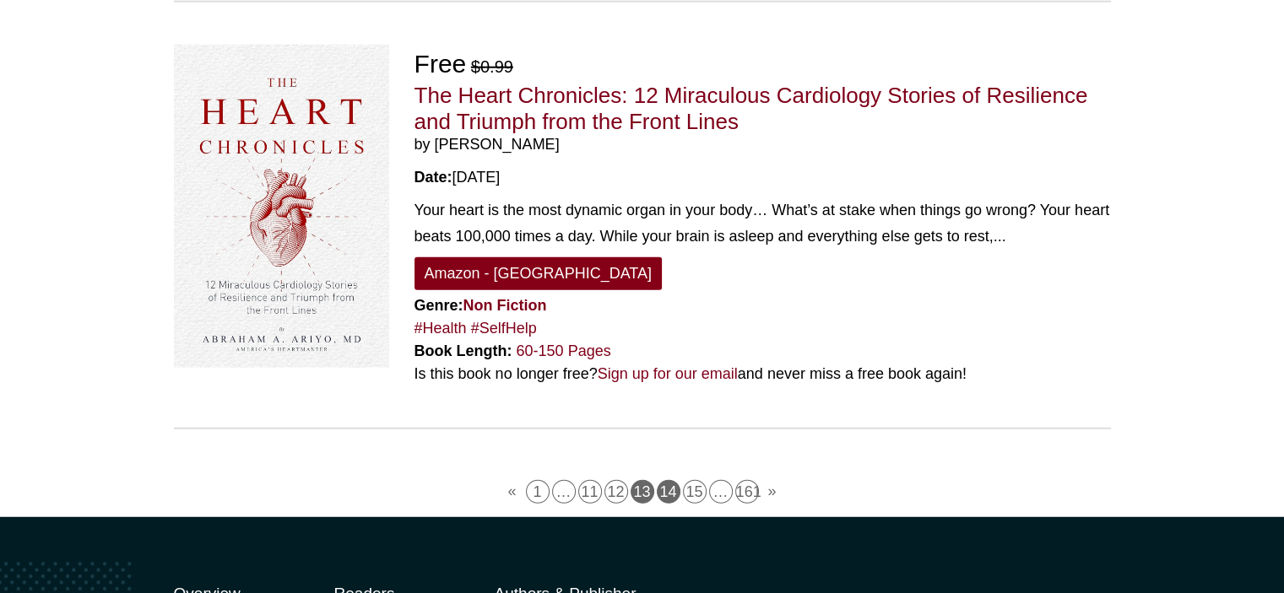
click at [668, 480] on link "14" at bounding box center [669, 492] width 24 height 24
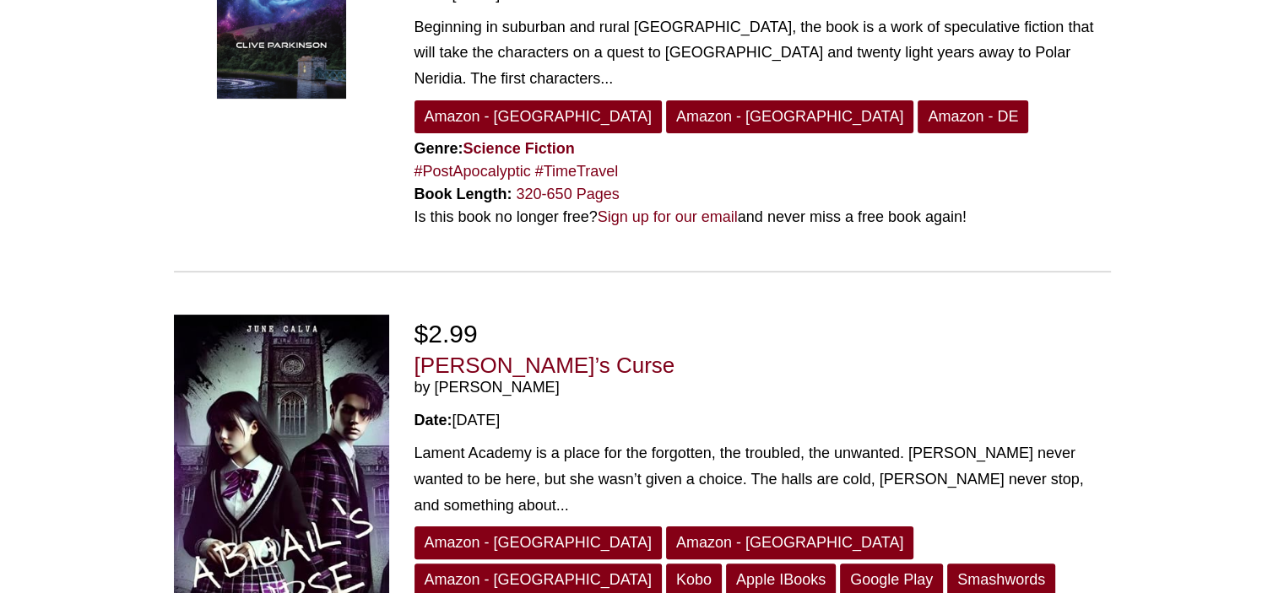
scroll to position [0, 0]
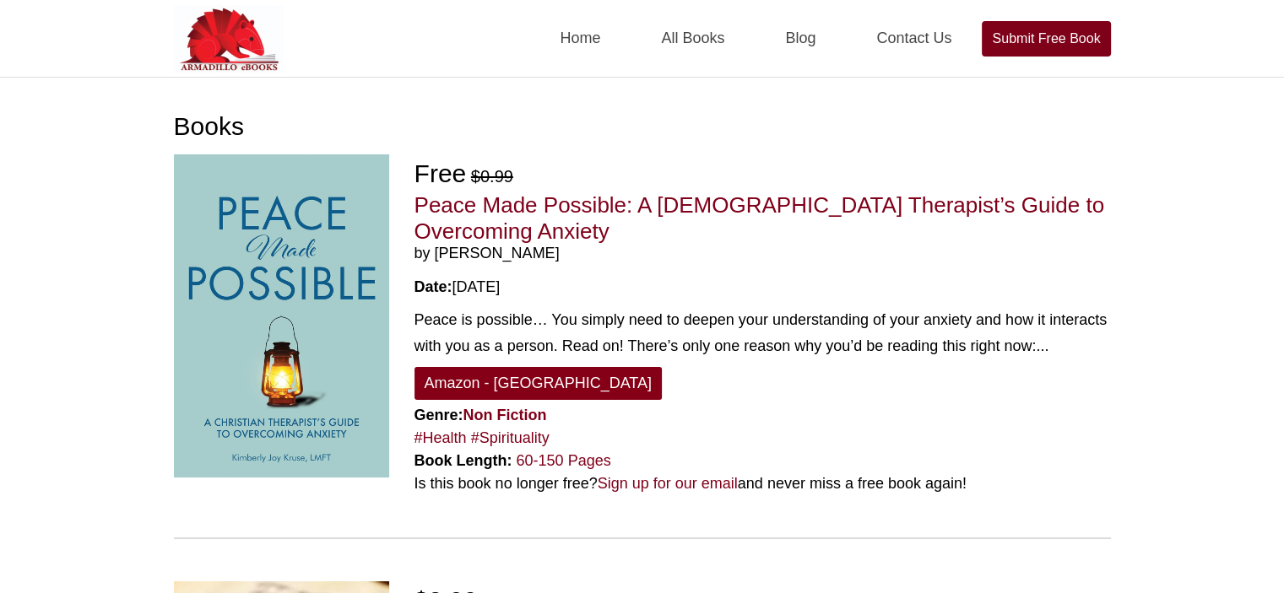
scroll to position [338, 0]
